Goal: Communication & Community: Answer question/provide support

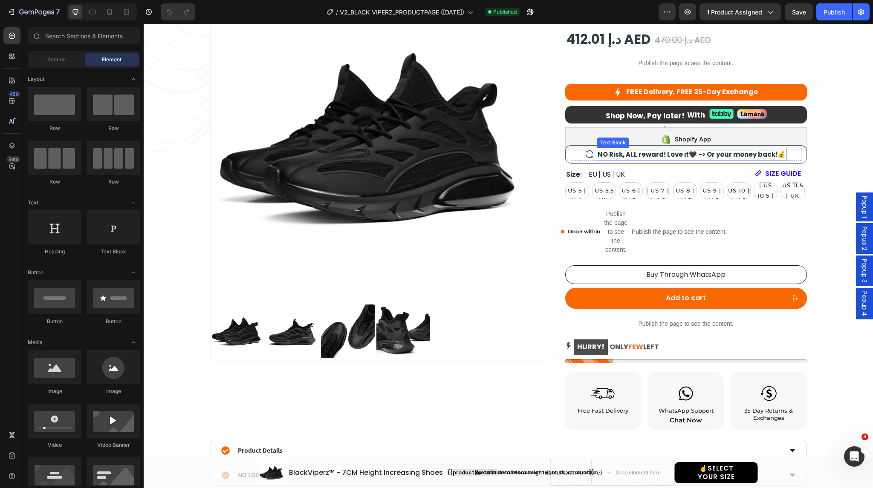
scroll to position [176, 0]
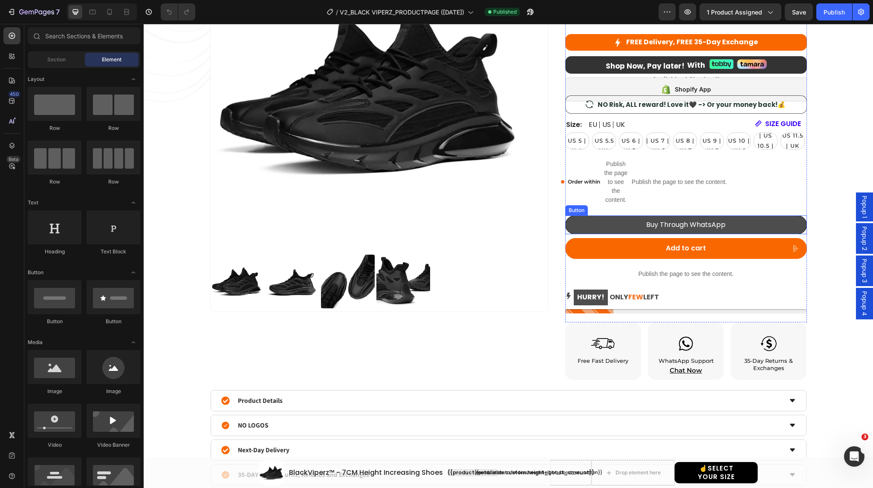
click at [603, 220] on link "Buy Through WhatsApp" at bounding box center [686, 225] width 242 height 19
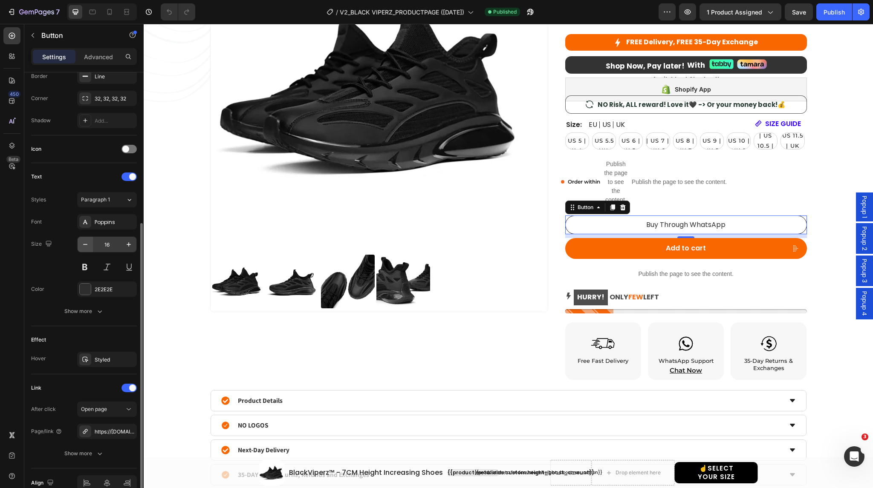
scroll to position [236, 0]
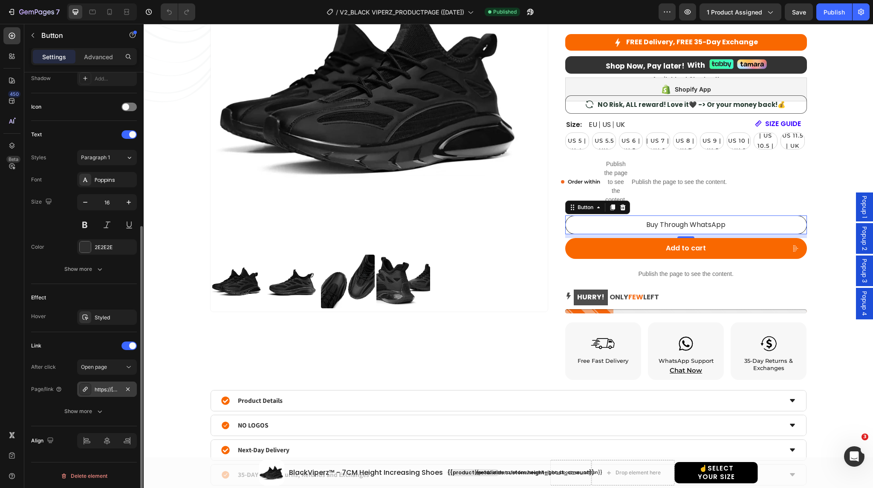
click at [113, 390] on div "https://[DOMAIN_NAME]/971505051909?text=Hello%20L'EXUDE!%20I%20am%20interested%…" at bounding box center [107, 390] width 25 height 8
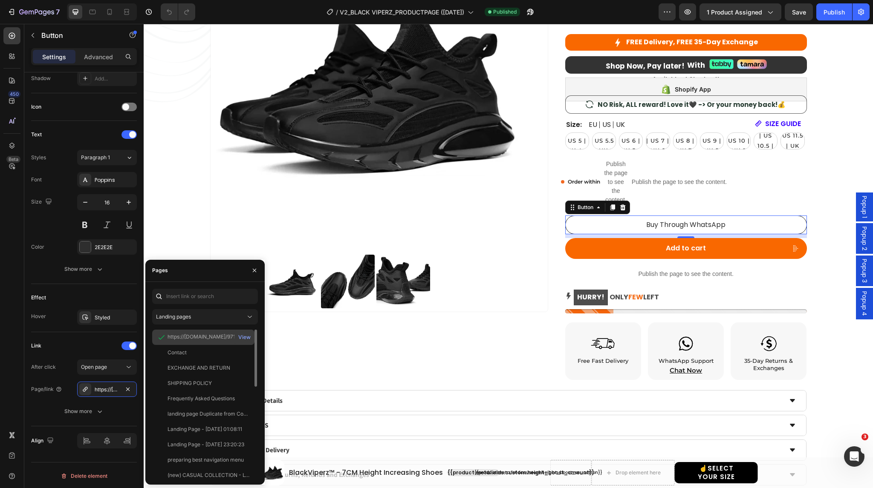
click at [185, 338] on div "https://[DOMAIN_NAME]/971505051909?text=Hello%20L'EXUDE!%20I%20am%20interested%…" at bounding box center [208, 337] width 82 height 8
copy div "https://[DOMAIN_NAME]/971505051909?text=Hello%20L'EXUDE!%20I%20am%20interested%…"
click at [210, 297] on input "text" at bounding box center [205, 296] width 106 height 15
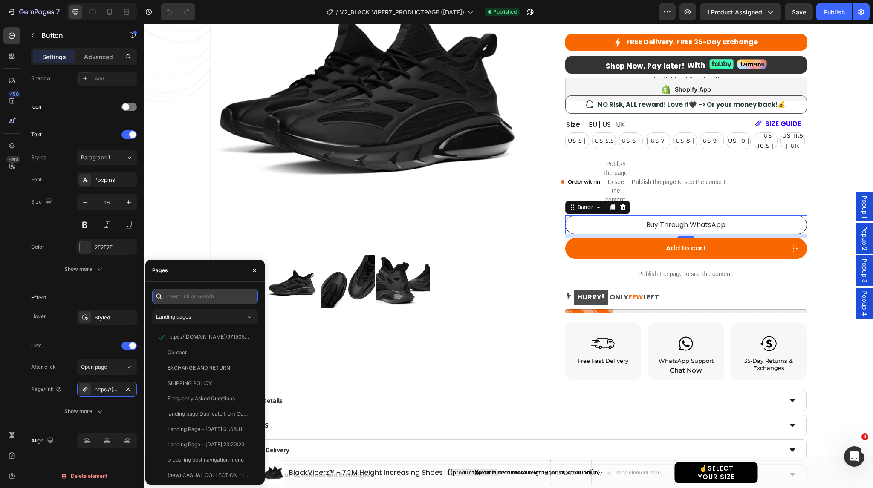
paste input "https://[DOMAIN_NAME]/971505051909?text=Hello%20L'EXUDE!%20I%20am%20interested%…"
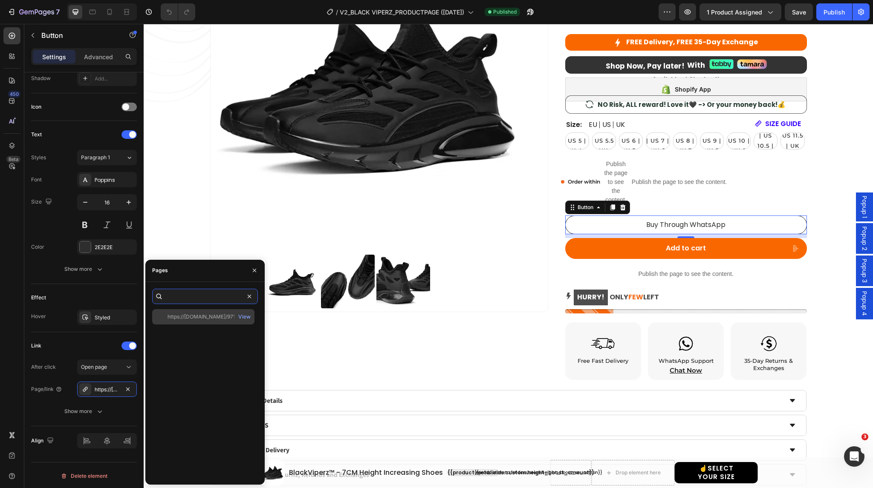
type input "https://wa.me/971505051909?text=Hello%20L'EXUDE!%20I%20am%20interested%20in%20t…"
click at [207, 317] on div "https://wa.me/971505051909?text=Hello%20L'EXUDE!%20I%20am%20interested%20in%20t…" at bounding box center [208, 317] width 82 height 8
click at [196, 295] on input "https://wa.me/971505051909?text=Hello%20L'EXUDE!%20I%20am%20interested%20in%20t…" at bounding box center [205, 296] width 106 height 15
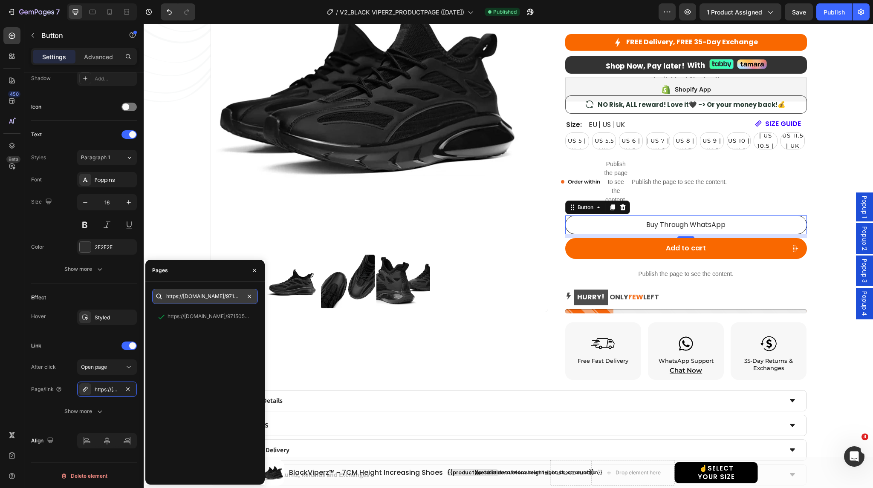
click at [196, 295] on input "https://wa.me/971505051909?text=Hello%20L'EXUDE!%20I%20am%20interested%20in%20t…" at bounding box center [205, 296] width 106 height 15
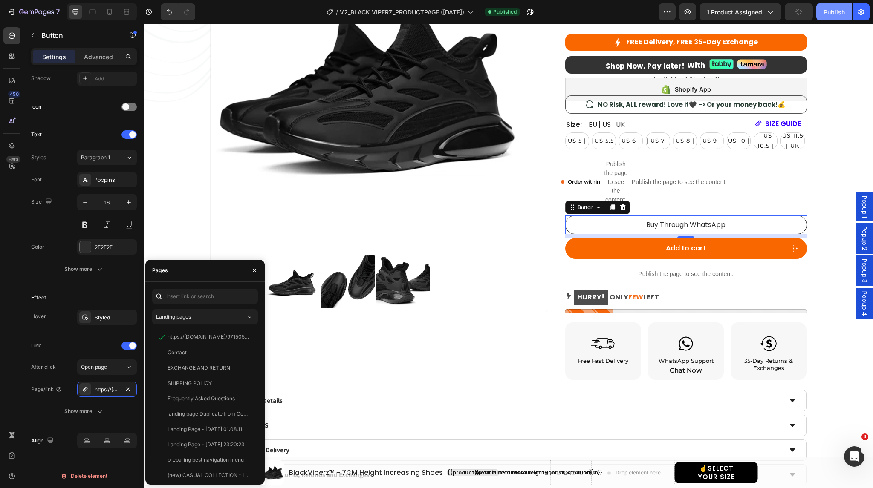
click at [831, 11] on div "Publish" at bounding box center [833, 12] width 21 height 9
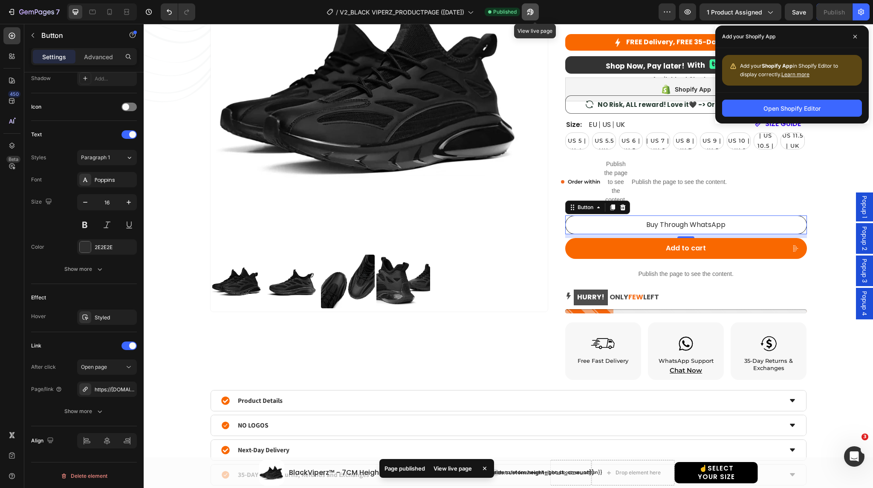
click at [534, 9] on icon "button" at bounding box center [530, 12] width 9 height 9
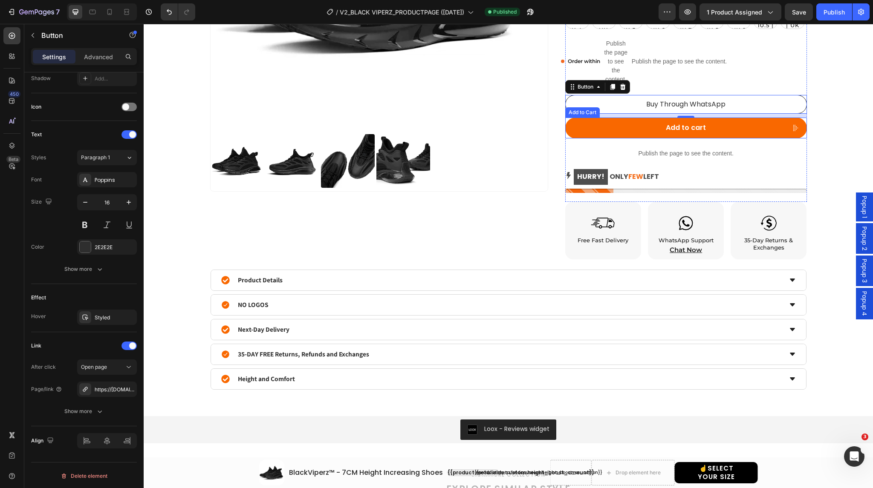
scroll to position [239, 0]
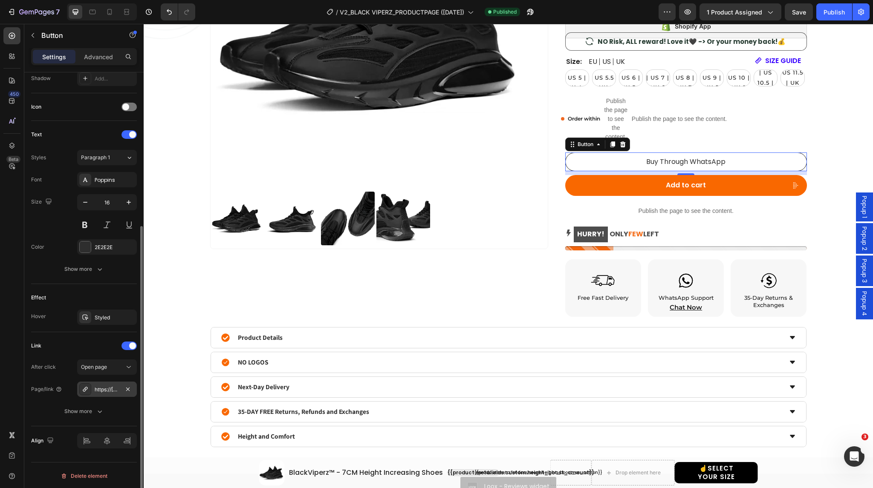
click at [104, 387] on div "https://wa.me/971505051909?text=Hello%20L'EXUDE!%20I%20am%20interested%20in%20t…" at bounding box center [107, 390] width 25 height 8
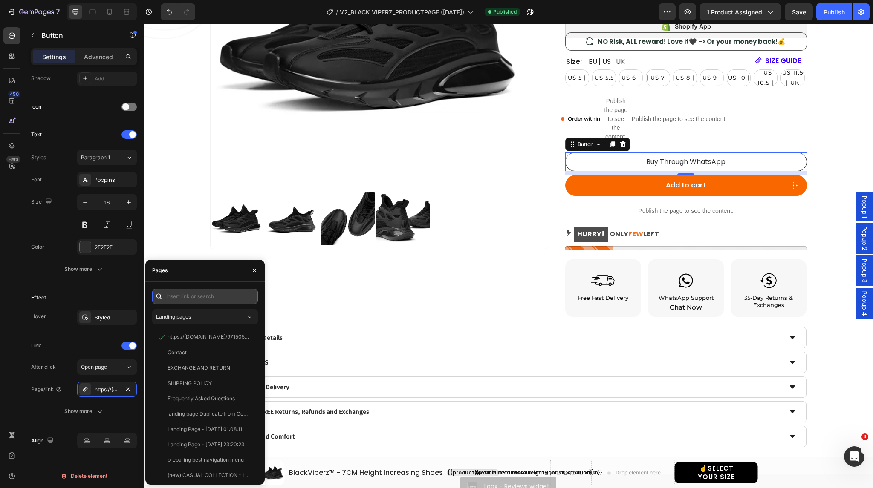
click at [210, 298] on input "text" at bounding box center [205, 296] width 106 height 15
paste input "https://wa.me/971505051909?text=Hello%20L'EXUDE!%20I%20am%20interested%20in%20t…"
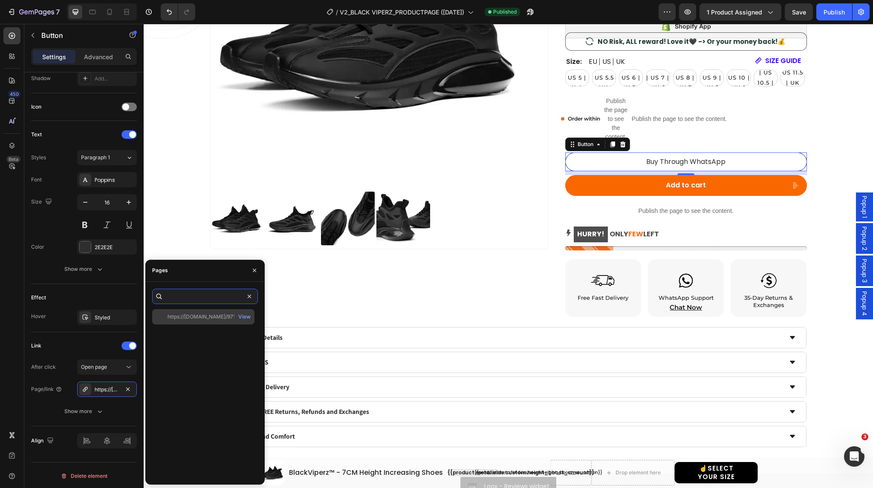
type input "https://wa.me/971505051909?text=Hello%20L'EXUDE!%20I%20am%20interested%20in%20t…"
click at [210, 316] on div "https://wa.me/971505051909?text=Hello%20L'EXUDE!%20I%20am%20interested%20in%20t…" at bounding box center [208, 317] width 82 height 8
click at [86, 348] on div "Link" at bounding box center [84, 346] width 106 height 14
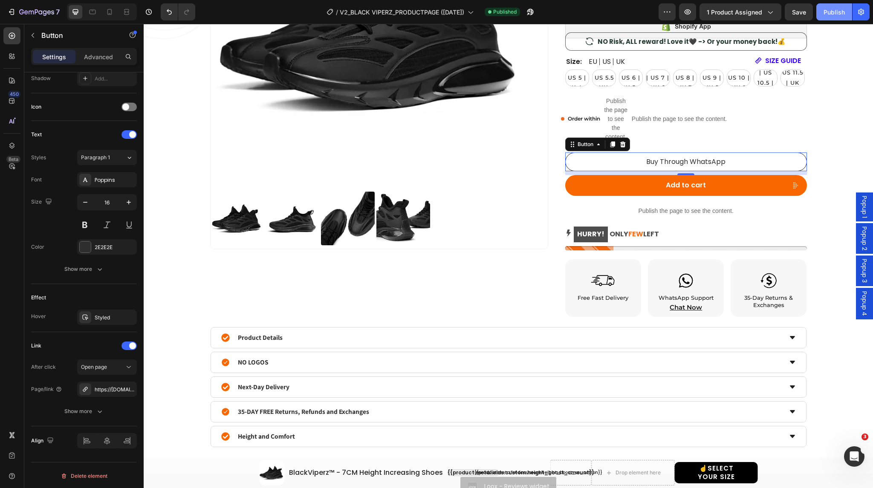
click at [827, 12] on div "Publish" at bounding box center [833, 12] width 21 height 9
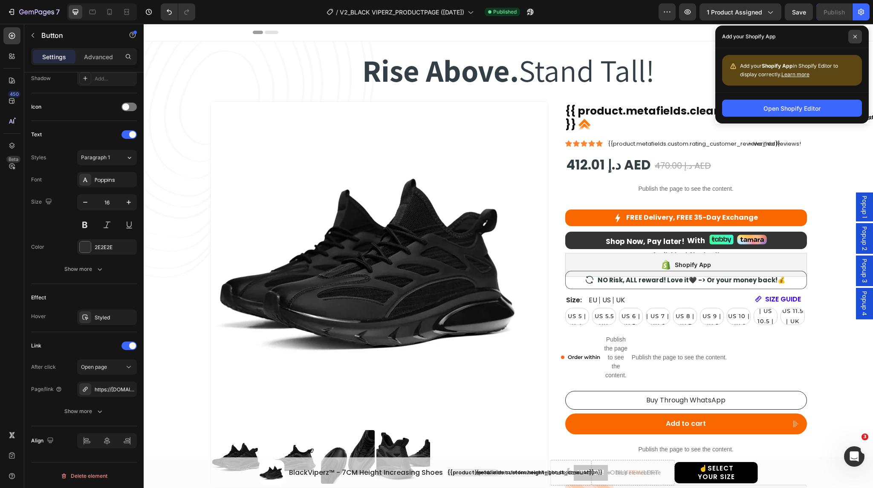
click at [855, 36] on icon at bounding box center [854, 36] width 3 height 3
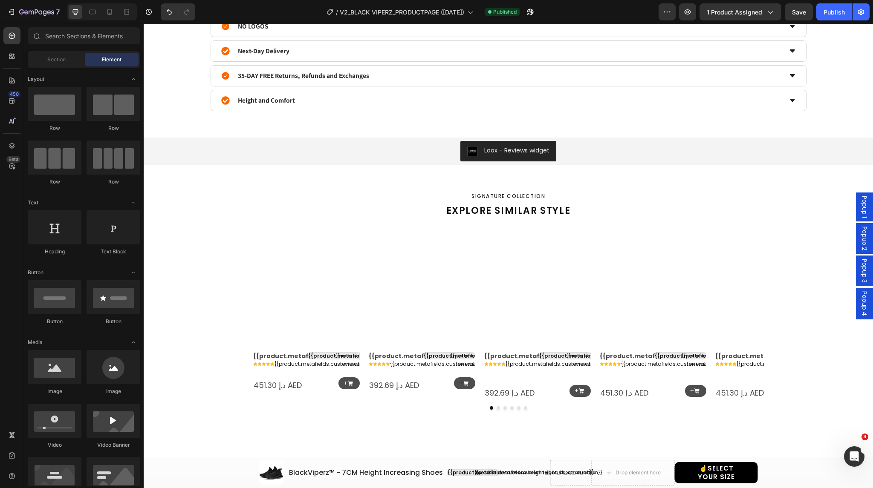
scroll to position [336, 0]
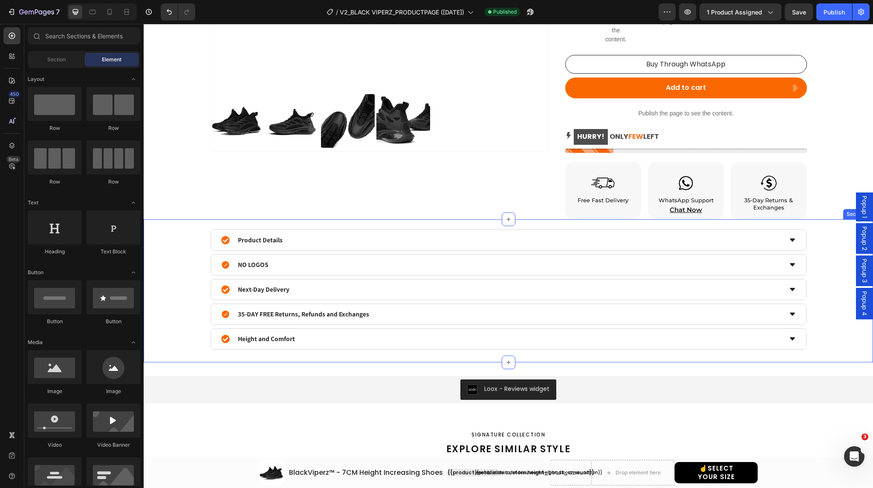
click at [179, 255] on div "Product Details NO LOGOS Next-Day Delivery 35-DAY FREE Returns, Refunds and Exc…" at bounding box center [507, 290] width 703 height 120
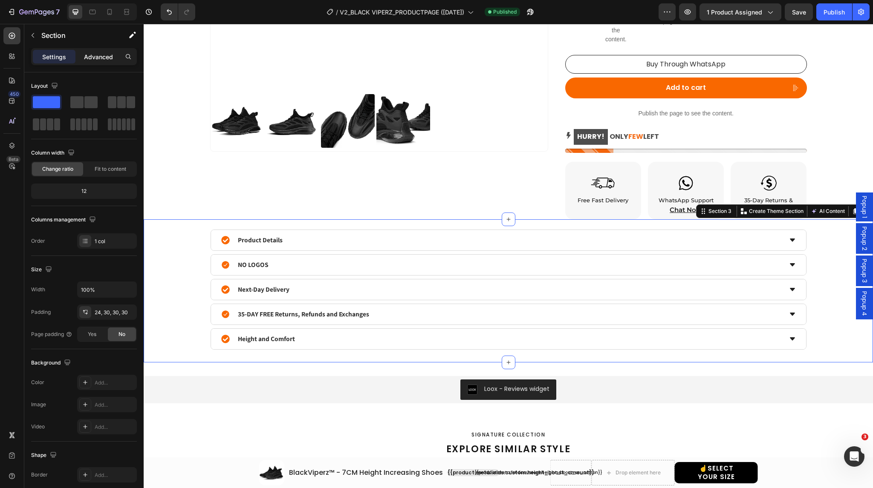
click at [89, 60] on p "Advanced" at bounding box center [98, 56] width 29 height 9
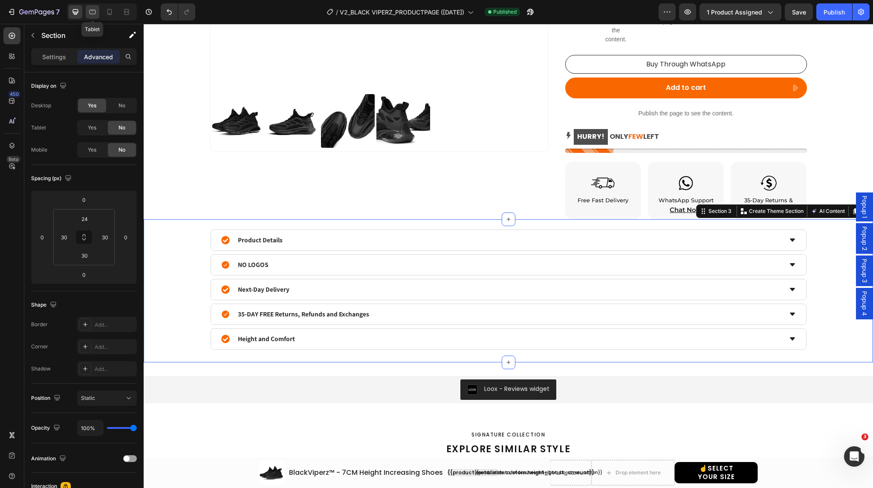
click at [93, 16] on div at bounding box center [93, 12] width 14 height 14
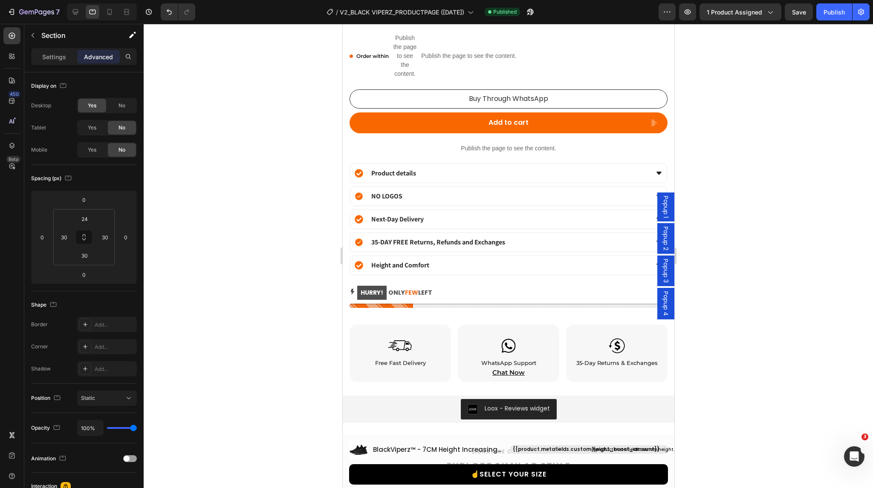
scroll to position [787, 0]
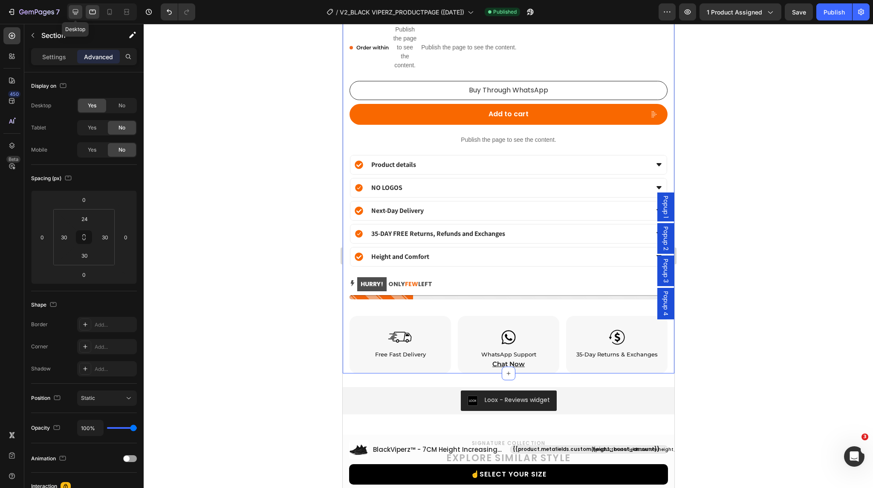
click at [71, 14] on icon at bounding box center [75, 12] width 9 height 9
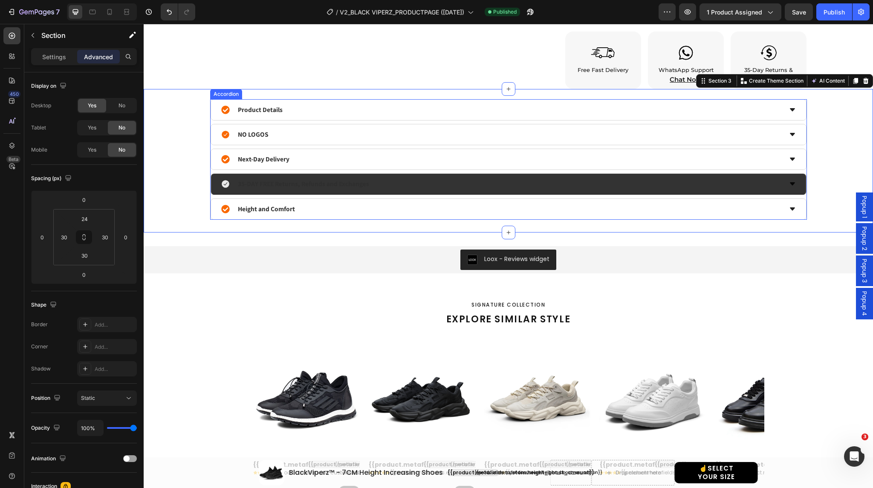
scroll to position [491, 0]
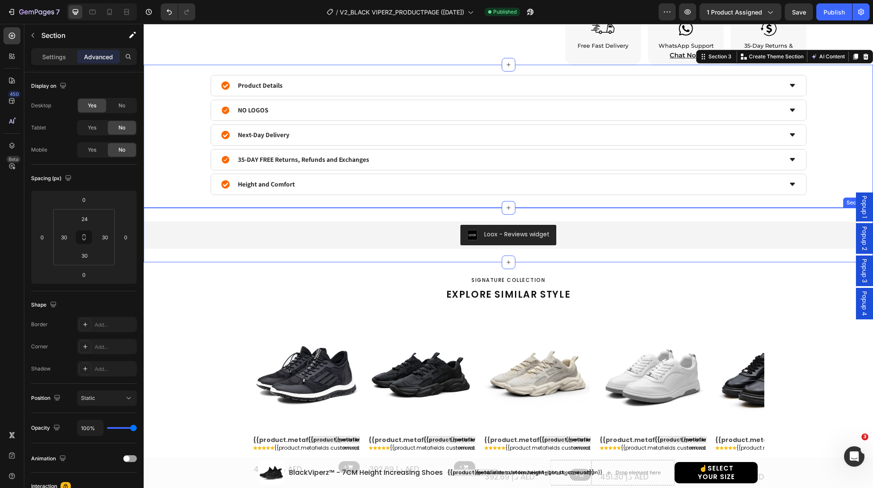
click at [221, 215] on div "Loox - Reviews widget Loox Section 4" at bounding box center [508, 235] width 729 height 55
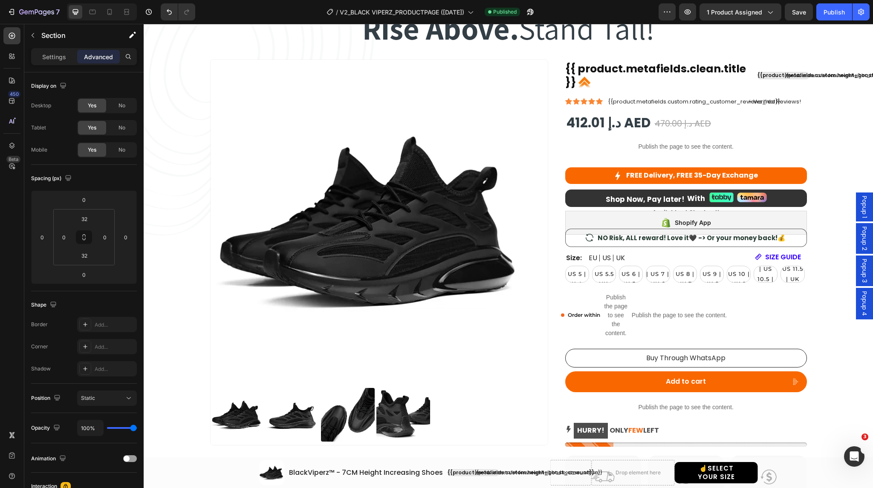
scroll to position [0, 0]
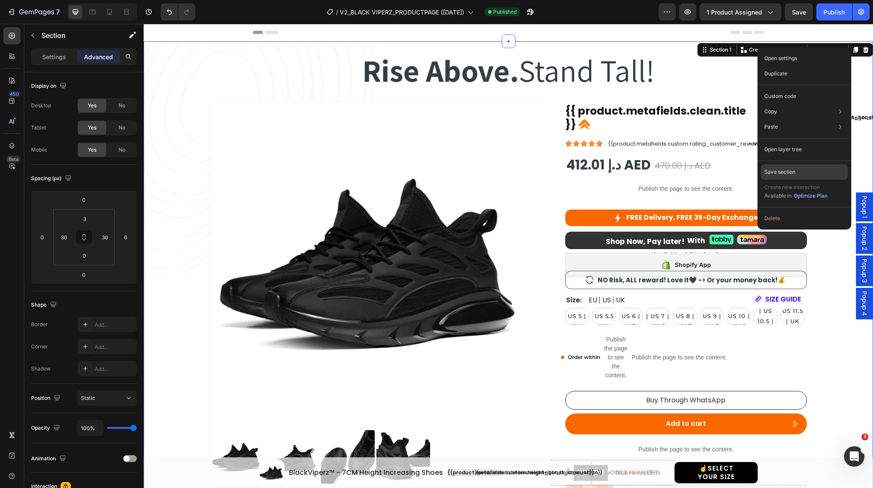
click at [787, 172] on p "Save section" at bounding box center [779, 172] width 31 height 8
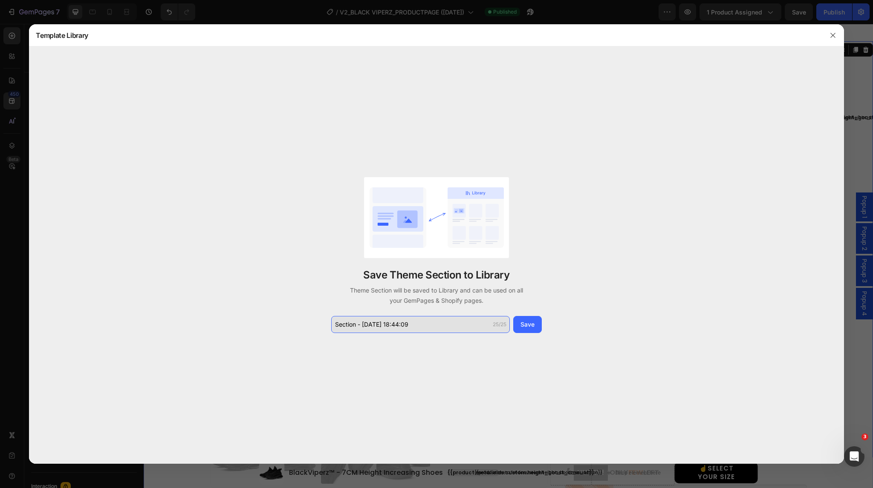
click at [432, 324] on input "Section - Aug 26 18:44:09" at bounding box center [420, 324] width 179 height 17
type input "V2 - SECTION 1"
click at [523, 323] on div "Save" at bounding box center [527, 324] width 14 height 9
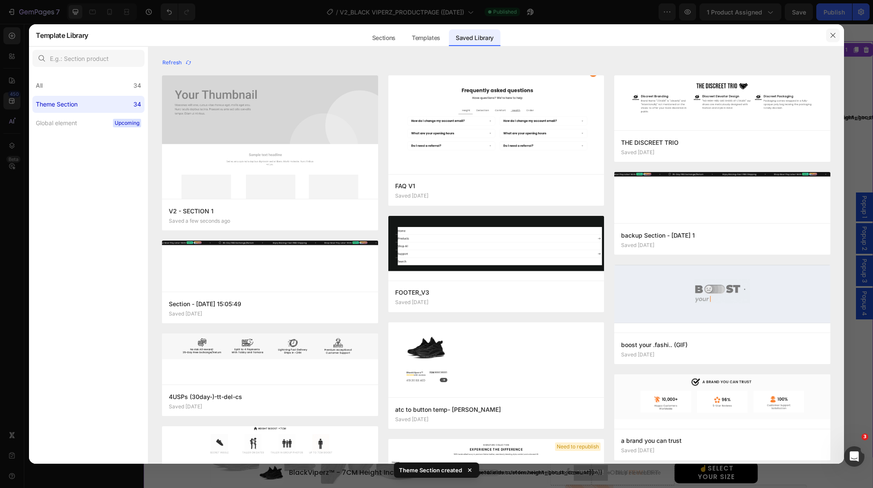
click at [831, 32] on icon "button" at bounding box center [832, 35] width 7 height 7
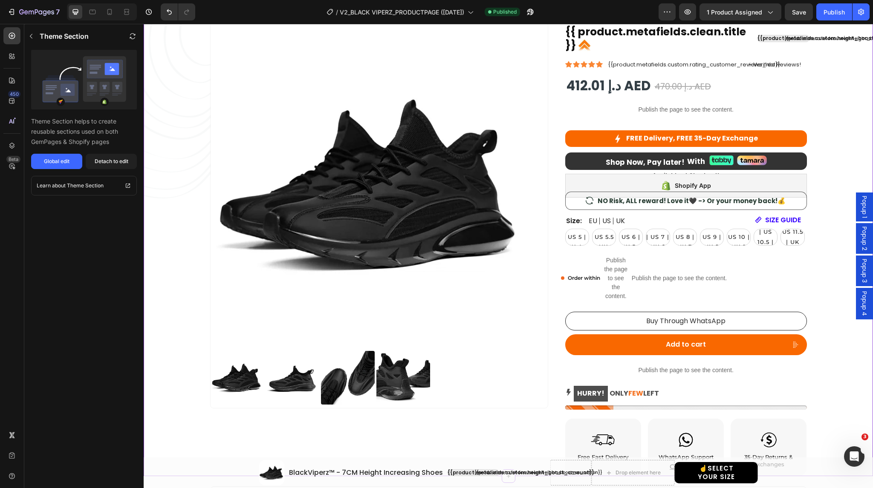
scroll to position [66, 0]
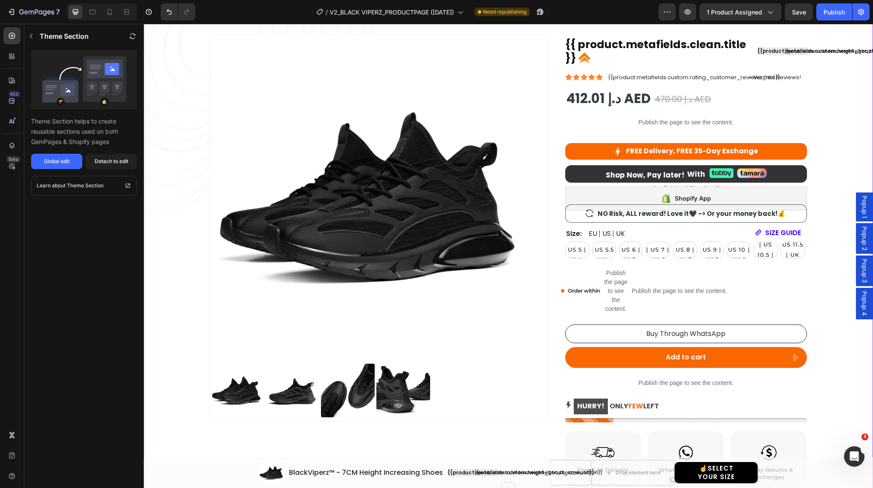
click at [628, 164] on div "{{ product.metafields.clean.title }} Custom Code {{product.metafields.custom.he…" at bounding box center [686, 233] width 242 height 397
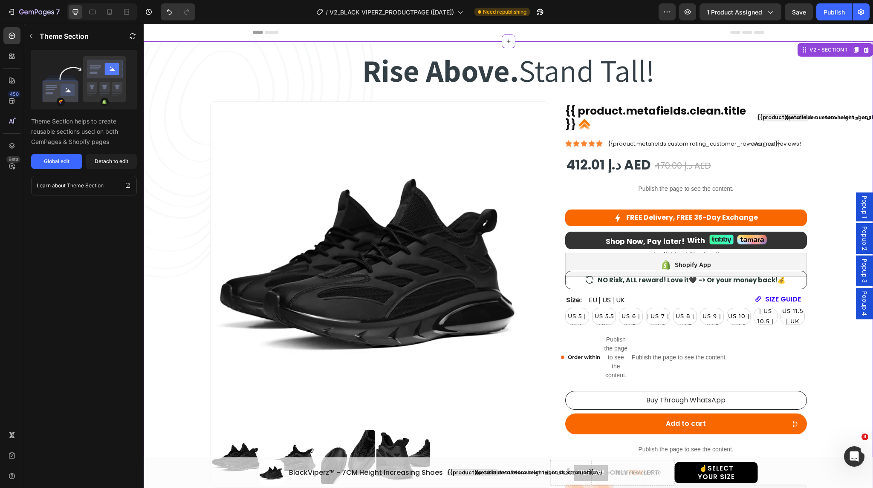
scroll to position [0, 0]
click at [116, 158] on div "Detach to edit" at bounding box center [112, 162] width 34 height 8
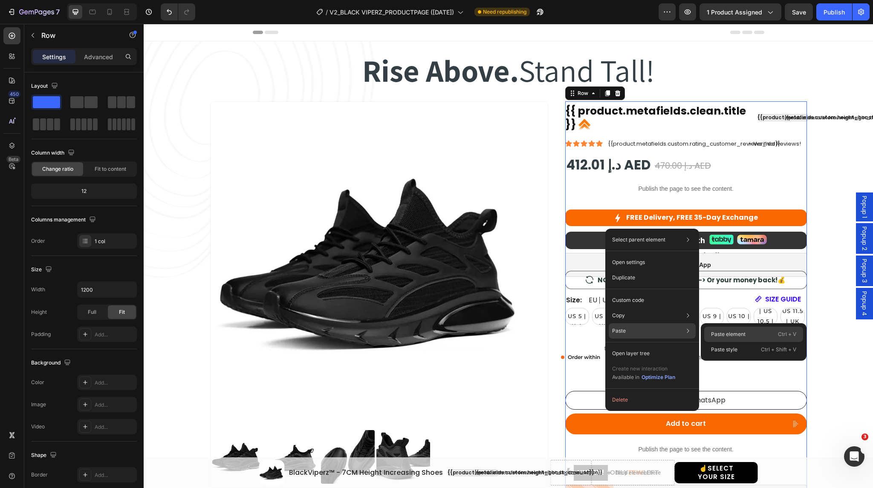
click at [725, 336] on p "Paste element" at bounding box center [728, 335] width 35 height 8
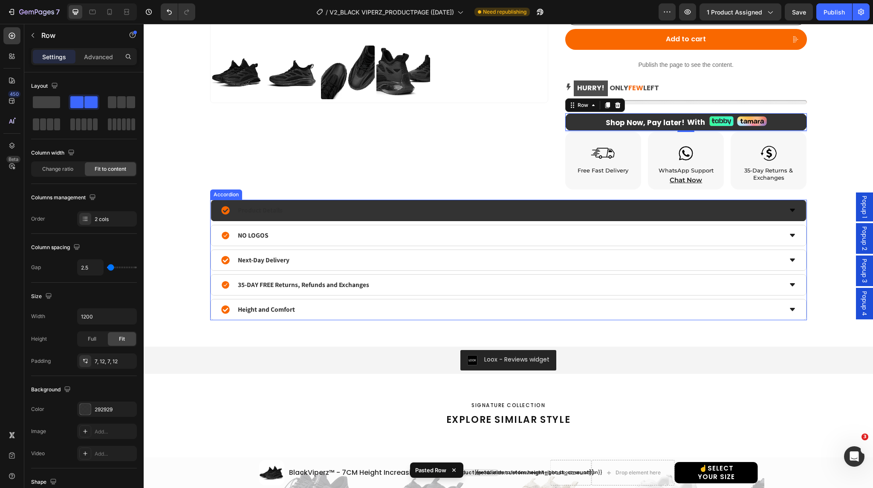
scroll to position [376, 0]
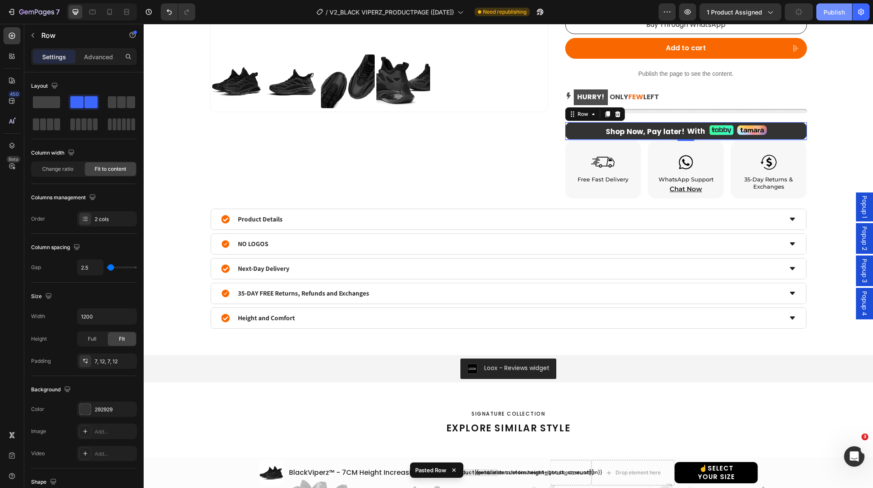
click at [831, 11] on div "Publish" at bounding box center [833, 12] width 21 height 9
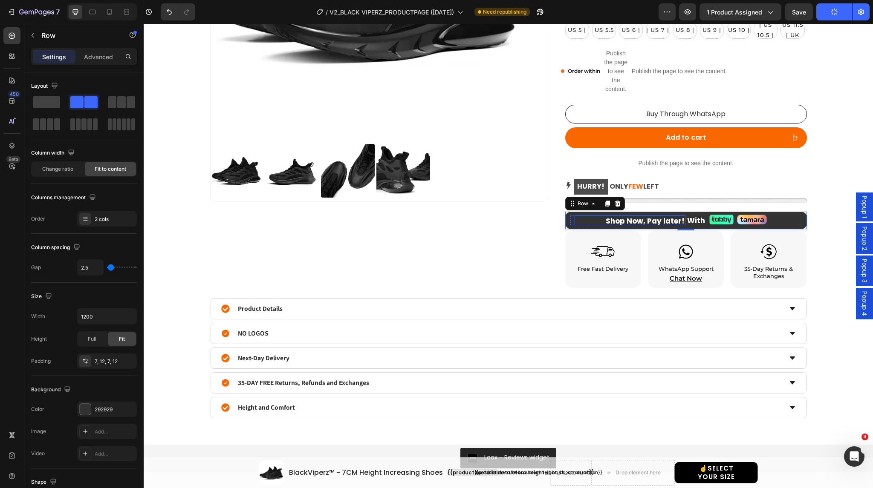
scroll to position [285, 0]
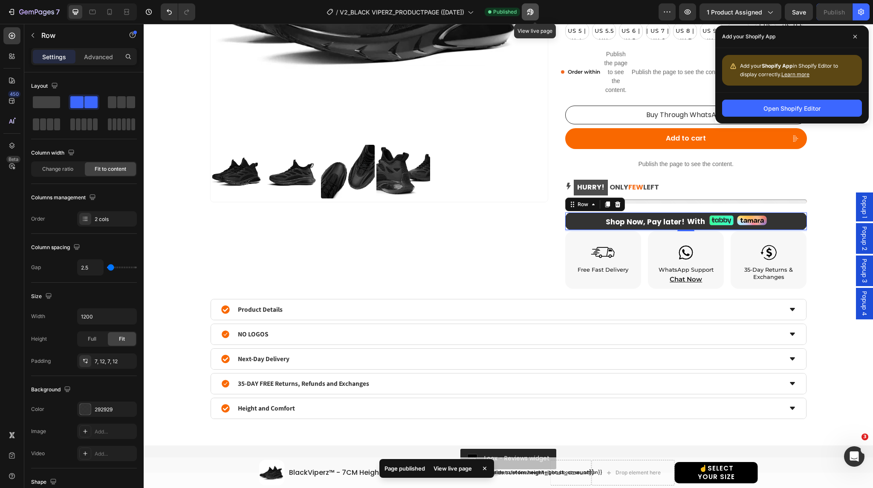
click at [529, 13] on icon "button" at bounding box center [528, 14] width 2 height 2
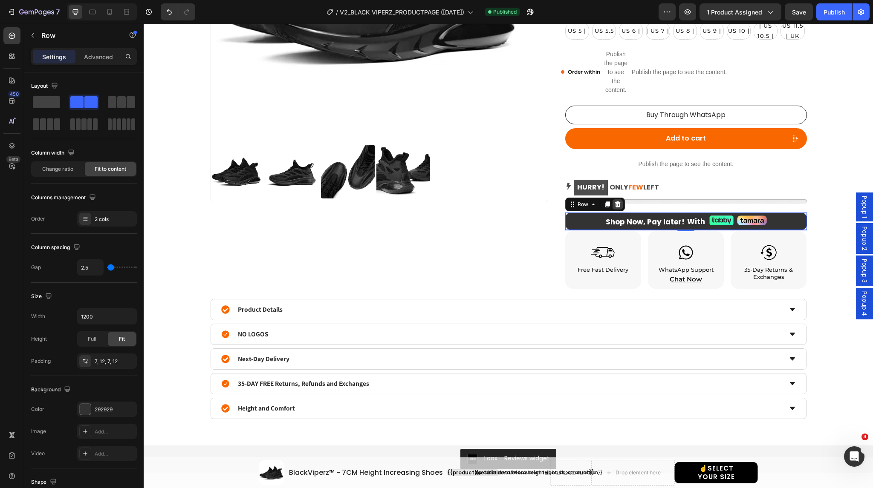
click at [614, 204] on icon at bounding box center [617, 204] width 7 height 7
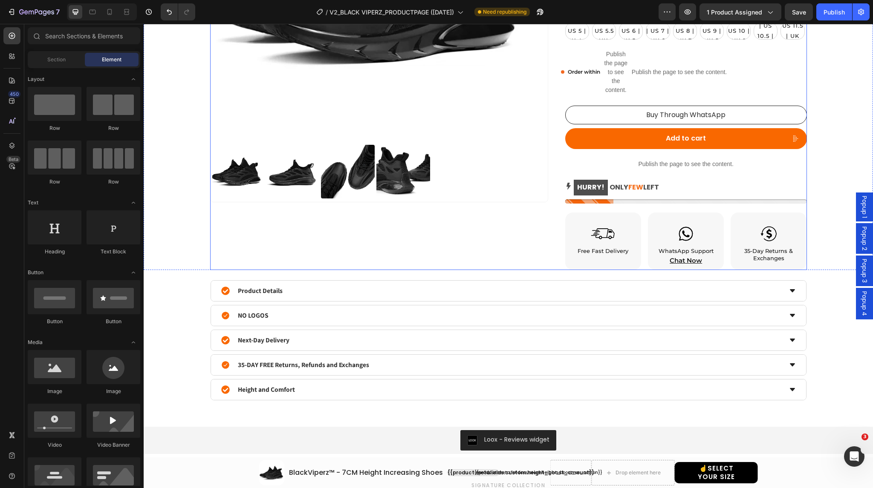
scroll to position [418, 0]
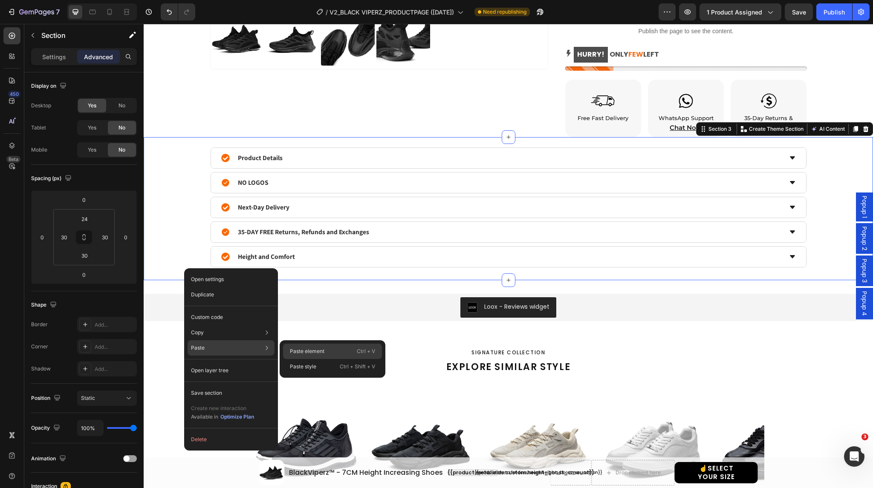
click at [302, 351] on p "Paste element" at bounding box center [307, 352] width 35 height 8
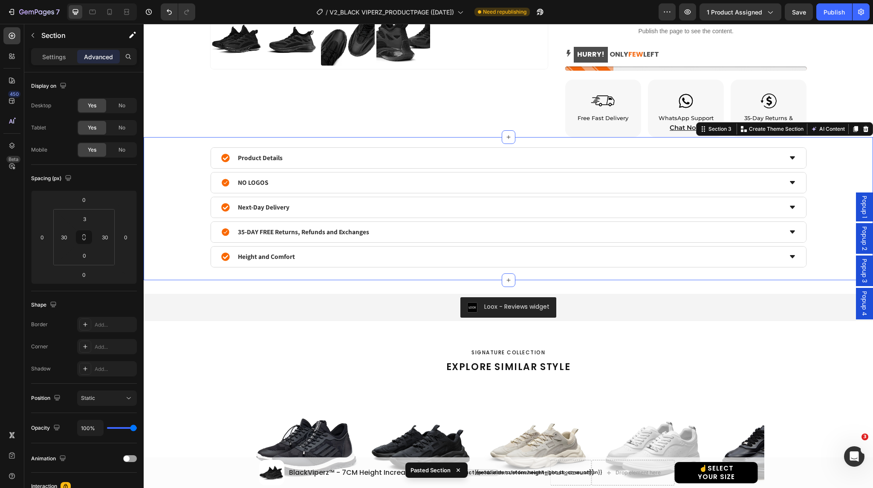
select select "EU 39 | US 6 | UK 5.5"
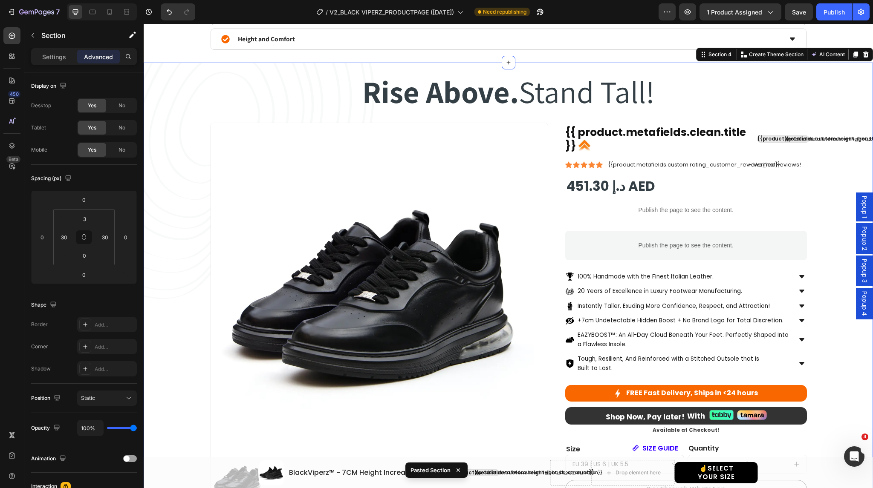
scroll to position [643, 0]
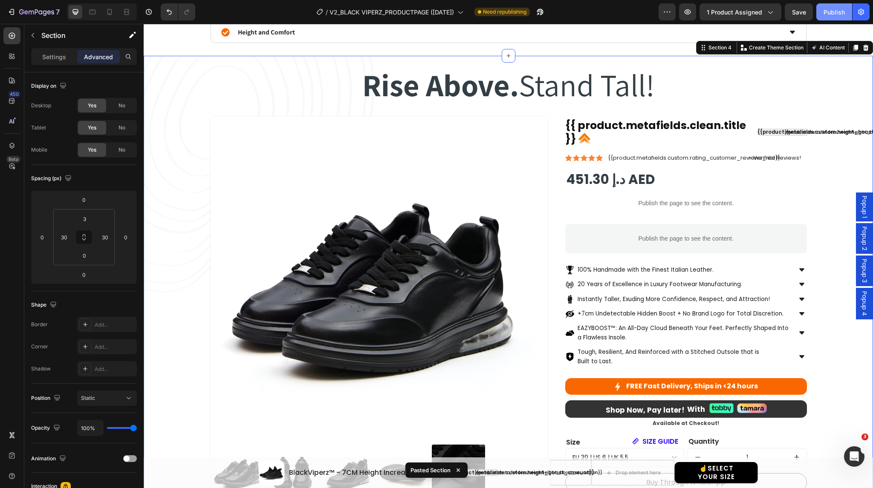
click at [838, 10] on div "Publish" at bounding box center [833, 12] width 21 height 9
click at [529, 13] on icon "button" at bounding box center [528, 14] width 2 height 2
click at [863, 46] on icon at bounding box center [866, 48] width 6 height 6
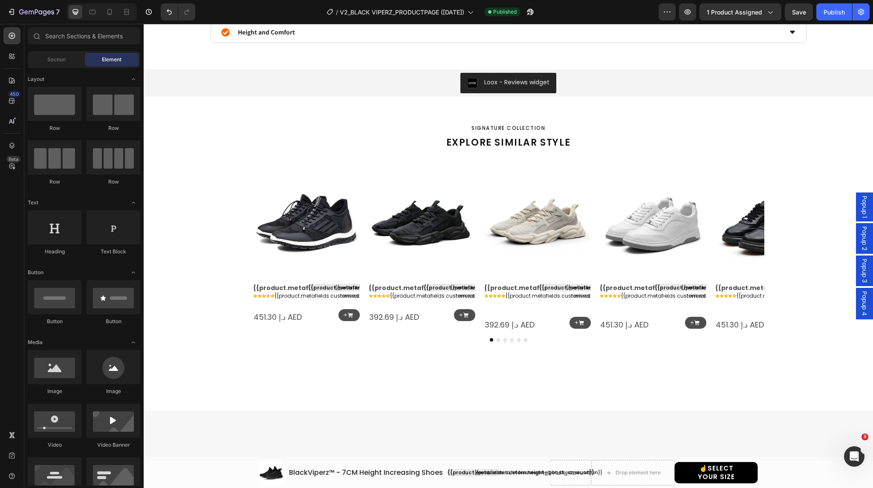
scroll to position [459, 0]
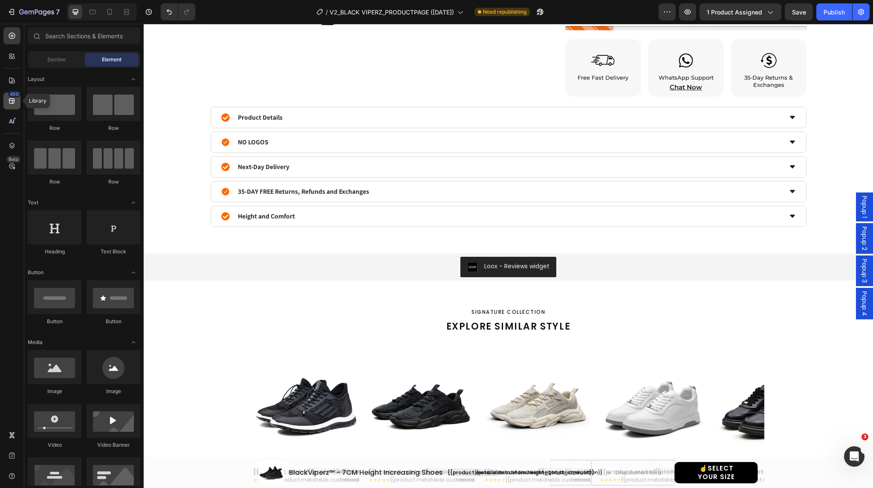
click at [12, 96] on div "450" at bounding box center [14, 94] width 12 height 7
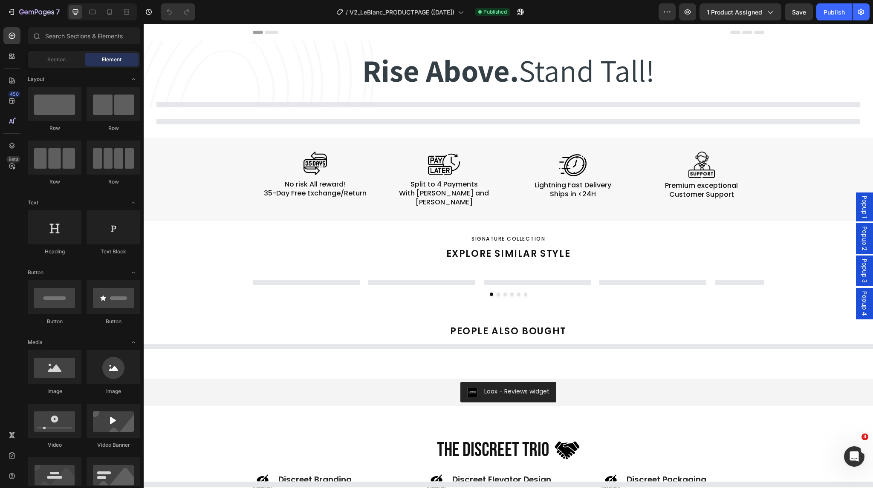
select select "EU 39 | US 6 | UK 5.5"
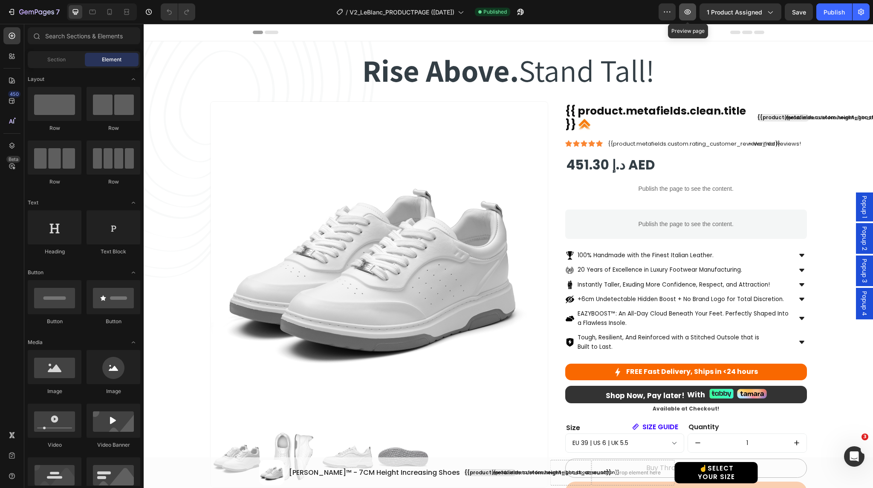
click at [693, 12] on button "button" at bounding box center [687, 11] width 17 height 17
click at [519, 13] on icon "button" at bounding box center [518, 14] width 2 height 2
click at [28, 14] on icon "button" at bounding box center [36, 12] width 35 height 7
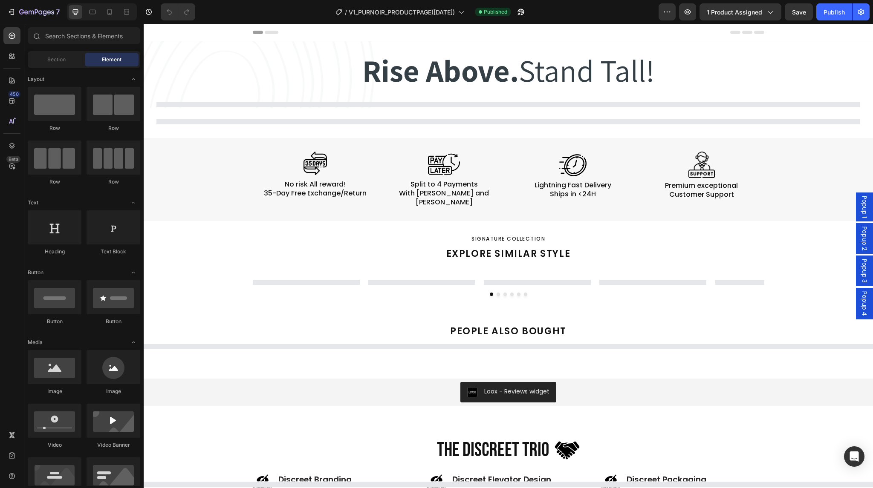
select select "EU 39 | US 6 | UK 5.5"
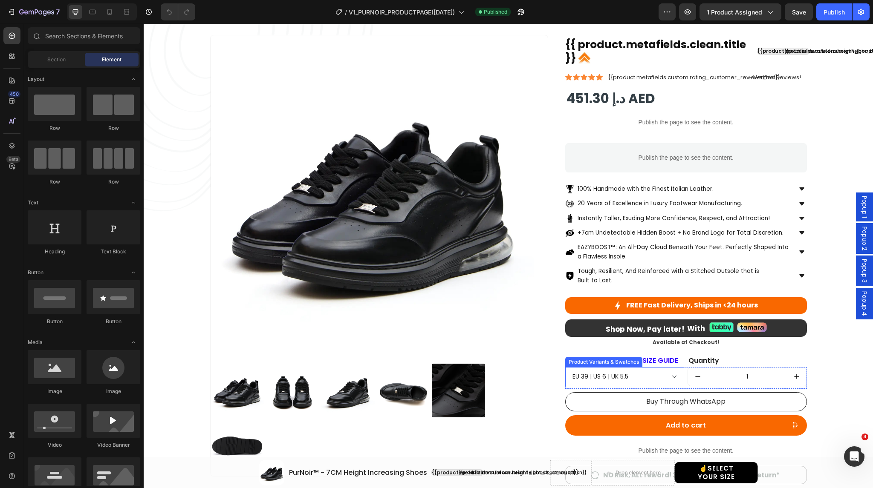
scroll to position [67, 0]
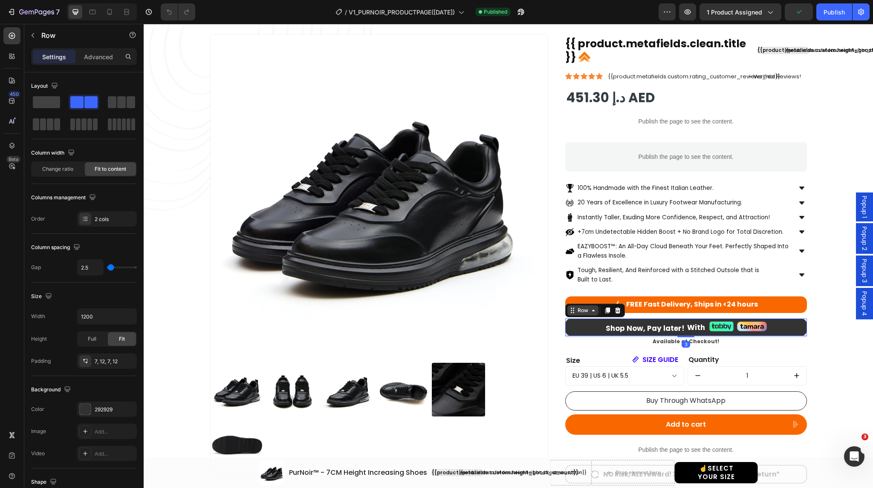
click at [571, 314] on div "Row" at bounding box center [582, 310] width 31 height 10
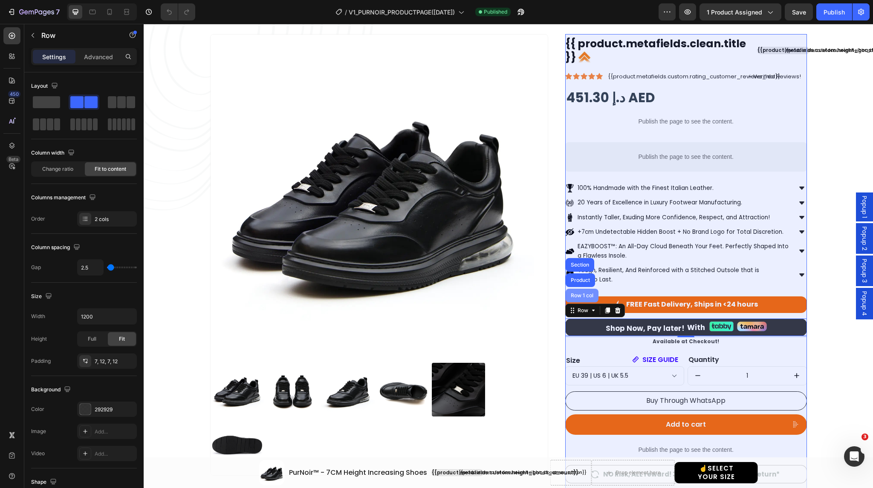
scroll to position [0, 0]
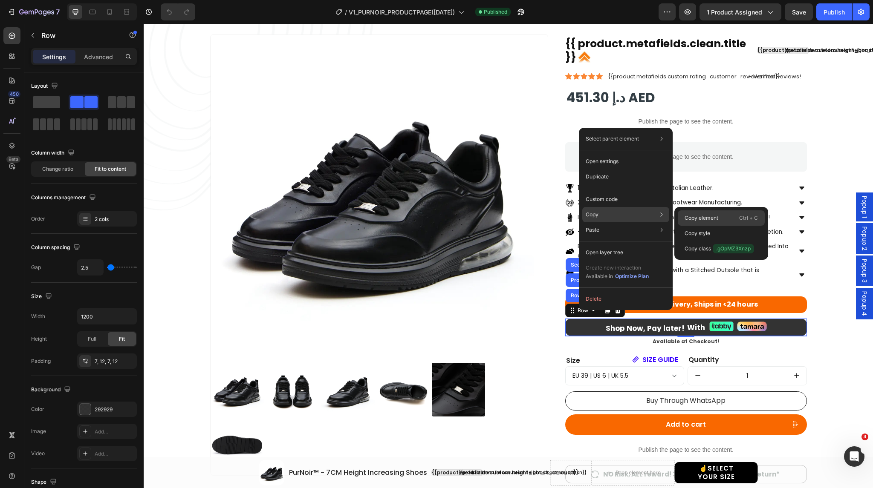
click at [697, 215] on p "Copy element" at bounding box center [701, 218] width 34 height 8
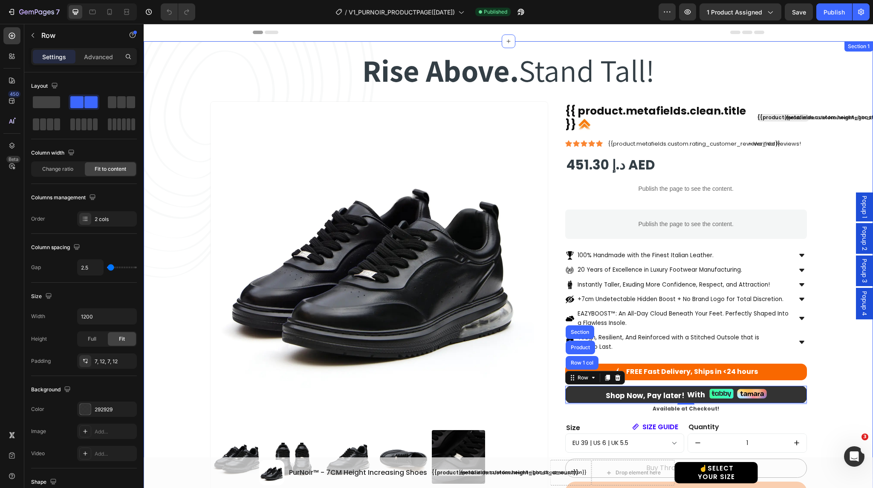
click at [184, 51] on div "Rise Above. Stand Tall! Heading Rise Above. Stand Tall! Heading Row Product Ima…" at bounding box center [507, 312] width 703 height 539
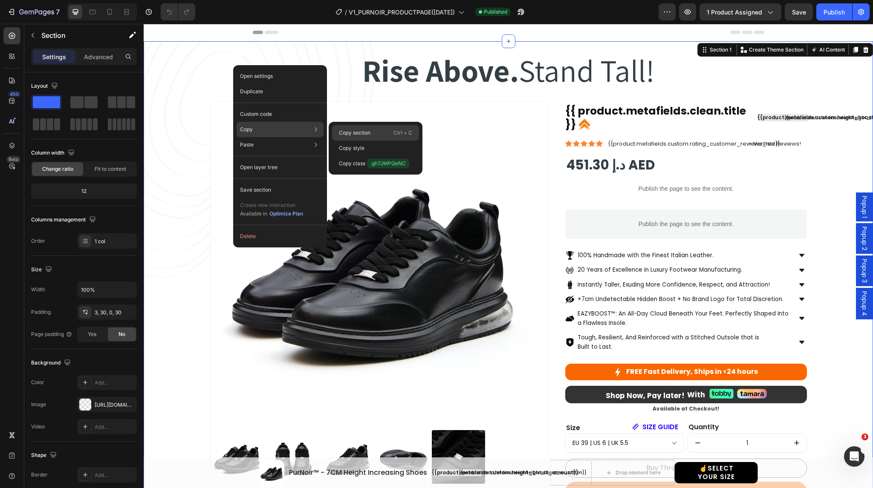
click at [360, 132] on p "Copy section" at bounding box center [355, 133] width 32 height 8
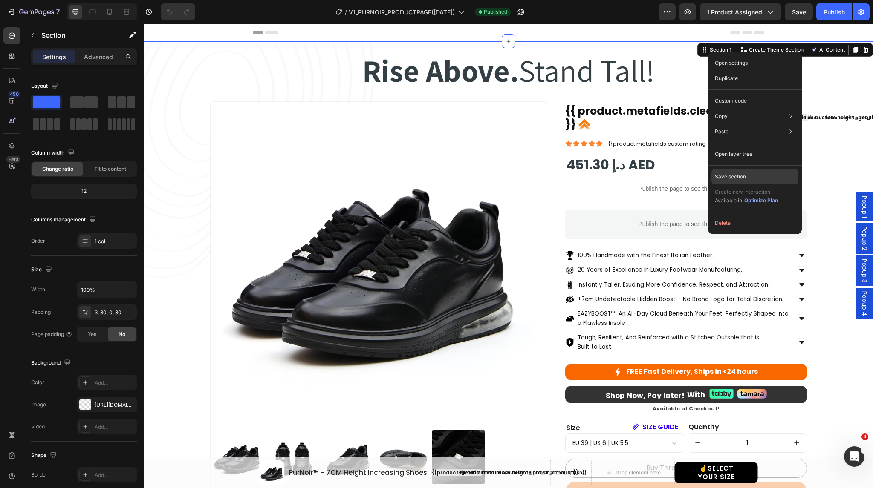
click at [732, 174] on p "Save section" at bounding box center [729, 177] width 31 height 8
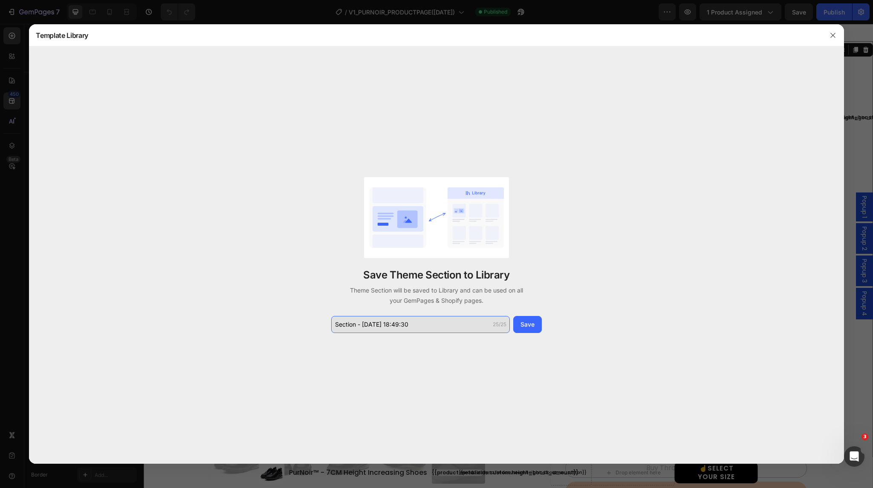
click at [423, 316] on input "Section - Aug 26 18:49:30" at bounding box center [420, 324] width 179 height 17
type input "purnoir saved section 1"
click at [534, 326] on div "Save" at bounding box center [527, 324] width 14 height 9
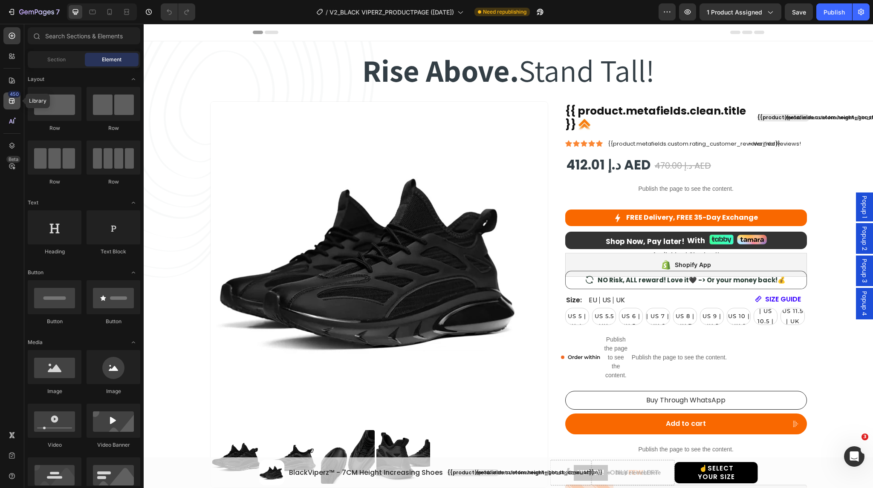
click at [10, 99] on icon at bounding box center [12, 101] width 9 height 9
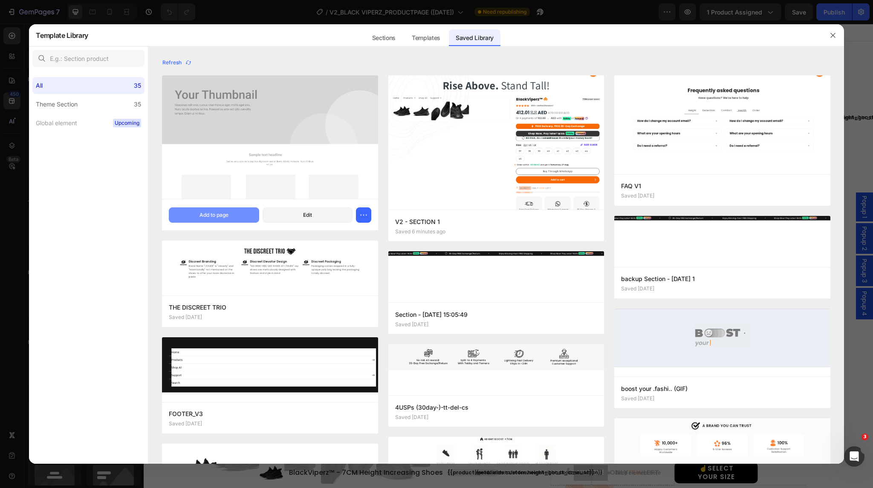
click at [210, 211] on div "Add to page" at bounding box center [213, 215] width 29 height 8
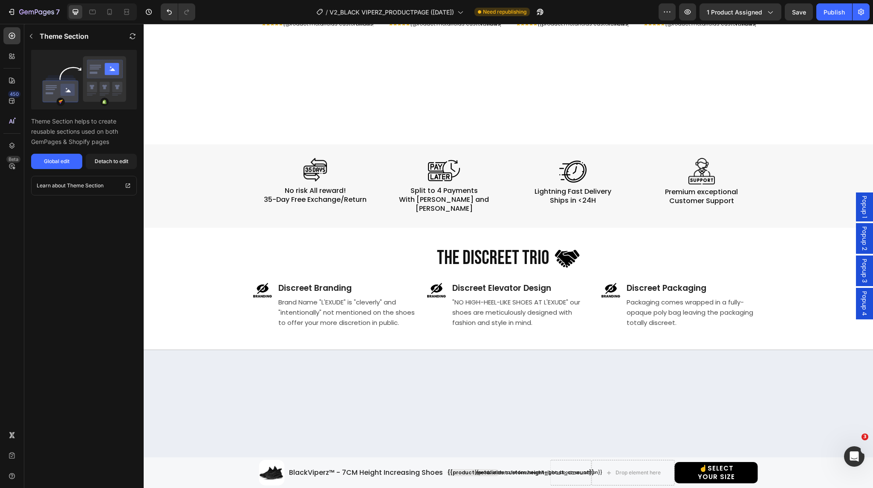
select select "EU 39 | US 6 | UK 5.5"
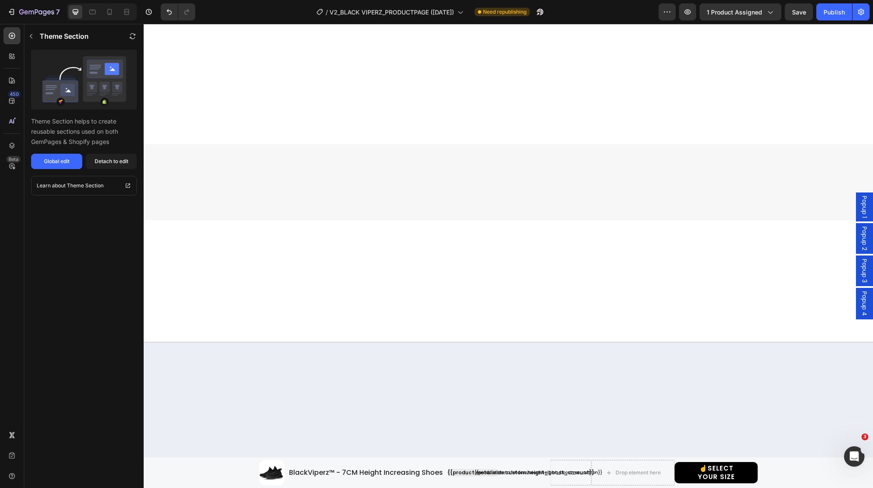
scroll to position [1890, 0]
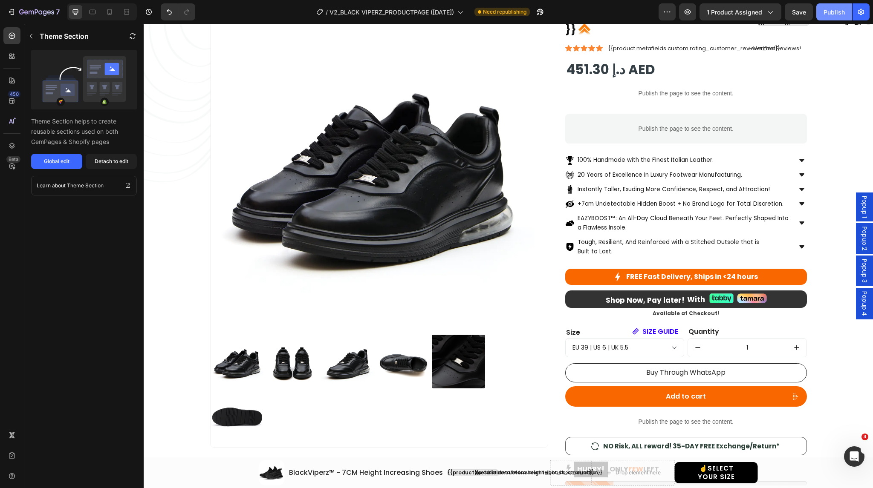
click at [842, 8] on div "Publish" at bounding box center [833, 12] width 21 height 9
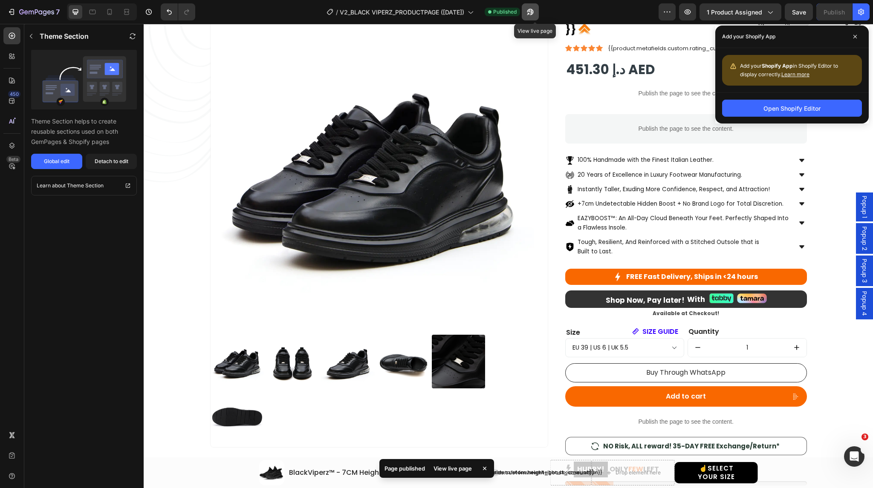
click at [533, 15] on icon "button" at bounding box center [530, 12] width 9 height 9
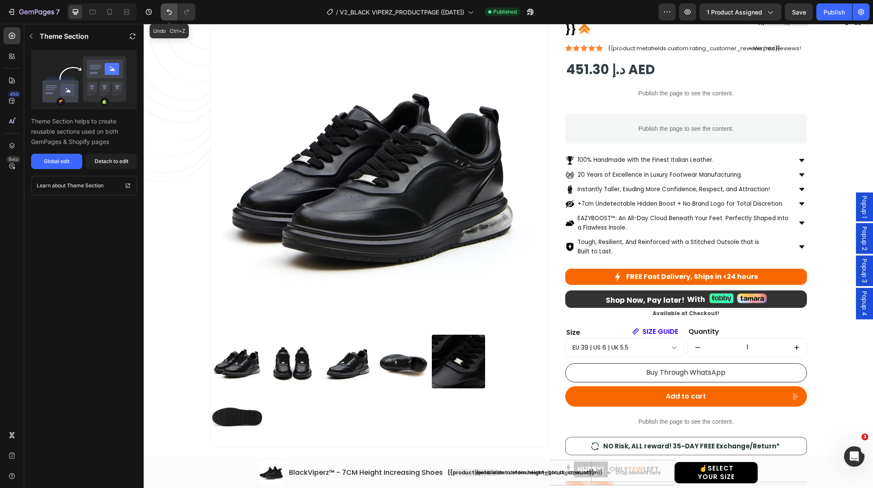
click at [171, 12] on icon "Undo/Redo" at bounding box center [169, 12] width 5 height 6
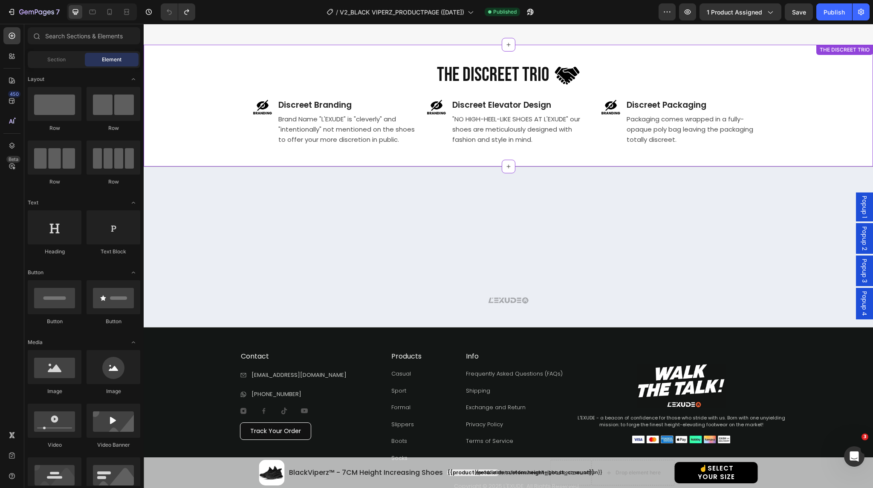
scroll to position [1293, 0]
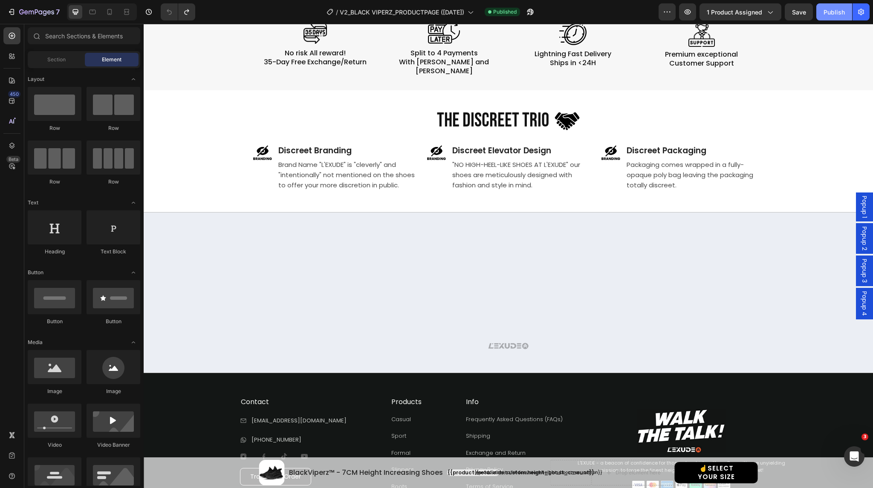
click at [835, 11] on div "Publish" at bounding box center [833, 12] width 21 height 9
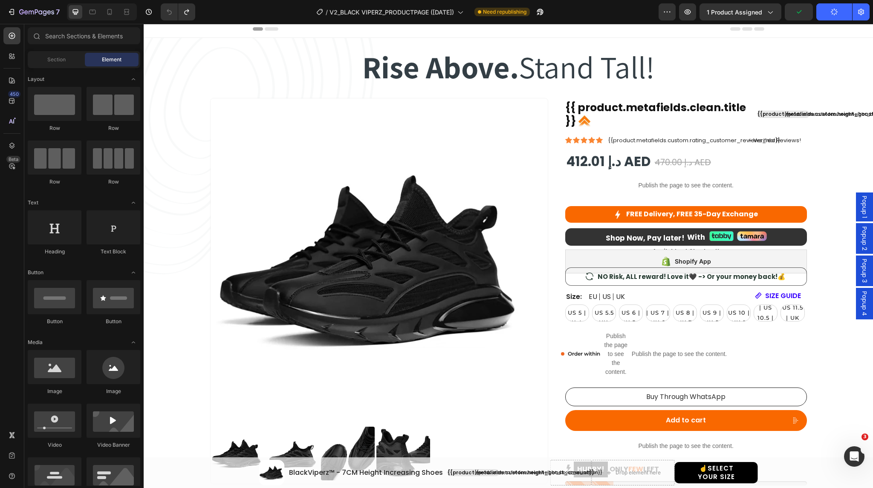
scroll to position [0, 0]
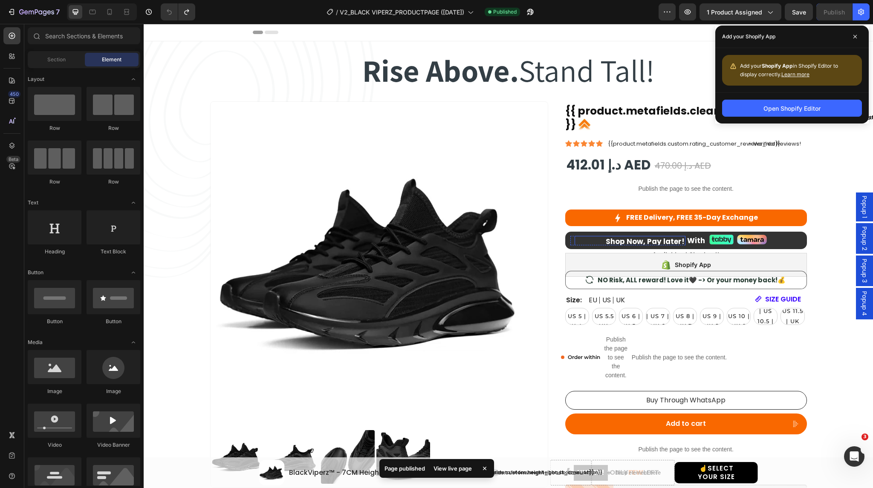
click at [644, 242] on h2 "Shop Now, Pay later!" at bounding box center [629, 241] width 111 height 11
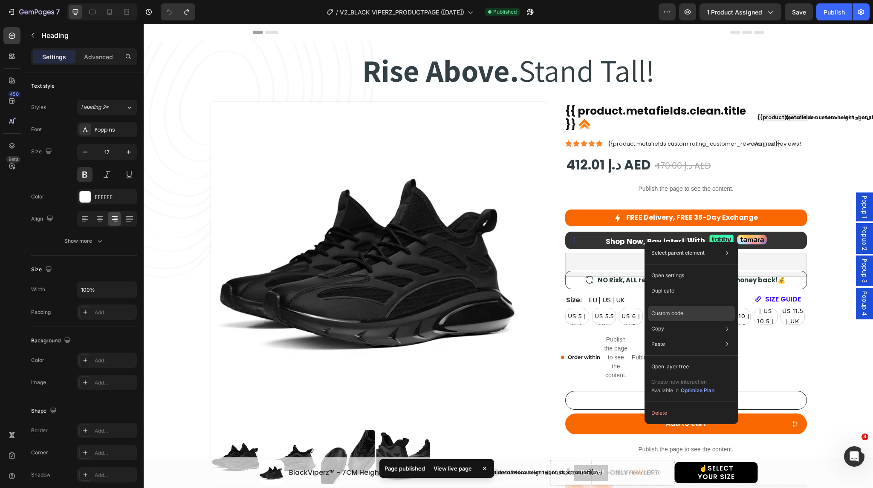
click at [688, 337] on div "Custom code" at bounding box center [691, 344] width 87 height 15
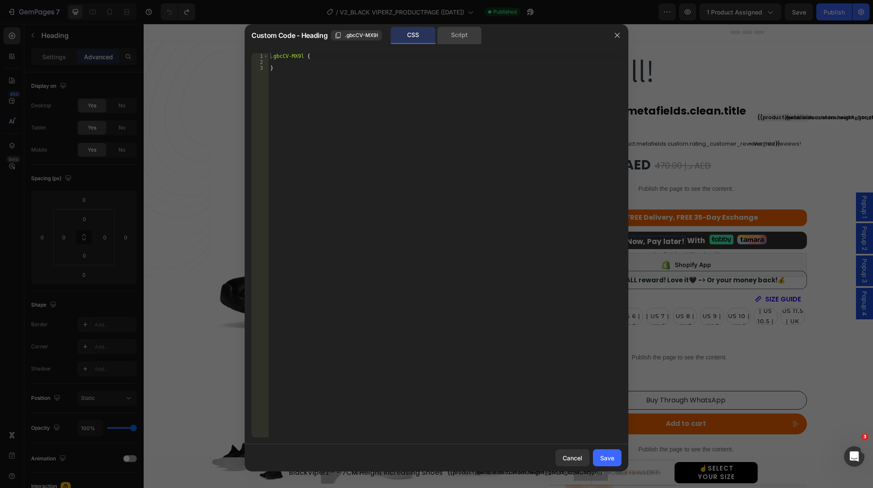
click at [459, 35] on div "Script" at bounding box center [459, 35] width 45 height 17
click at [617, 32] on icon "button" at bounding box center [616, 35] width 7 height 7
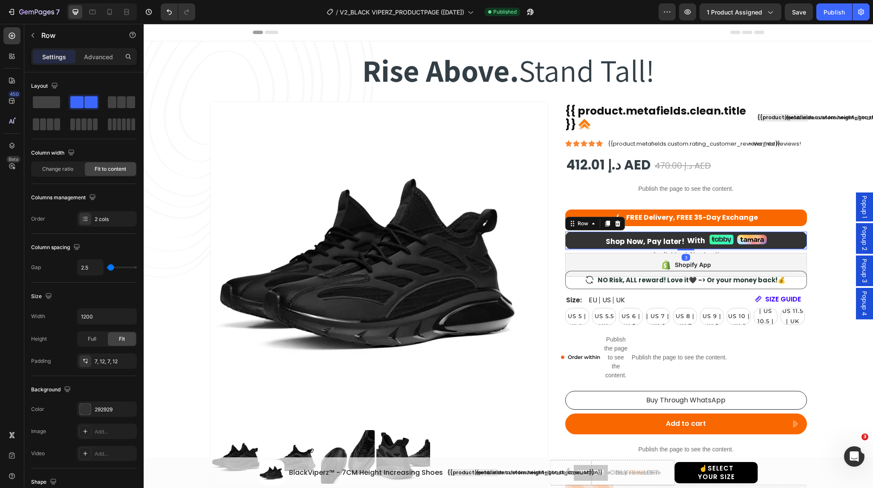
click at [584, 234] on div "Shop Now, Pay later! Heading Split to 4 Payments! Heading Row With Heading Imag…" at bounding box center [686, 240] width 242 height 17
click at [827, 15] on div "Publish" at bounding box center [833, 12] width 21 height 9
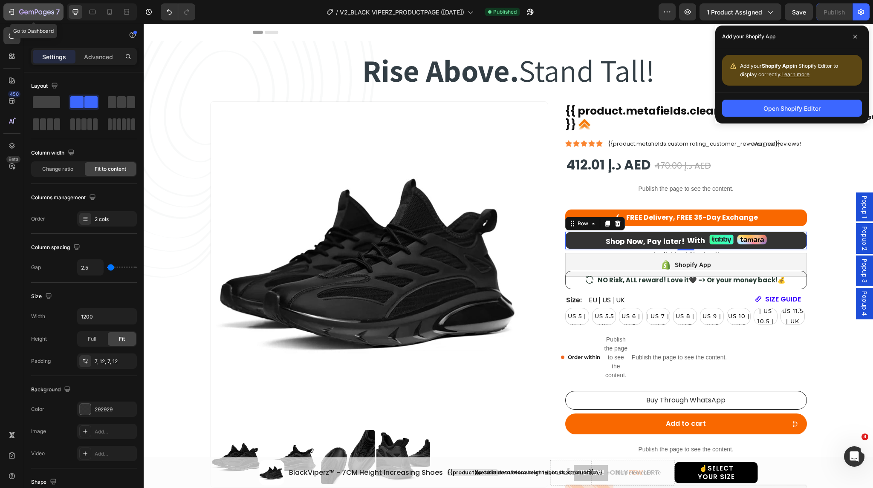
click at [40, 7] on div "7" at bounding box center [39, 12] width 40 height 10
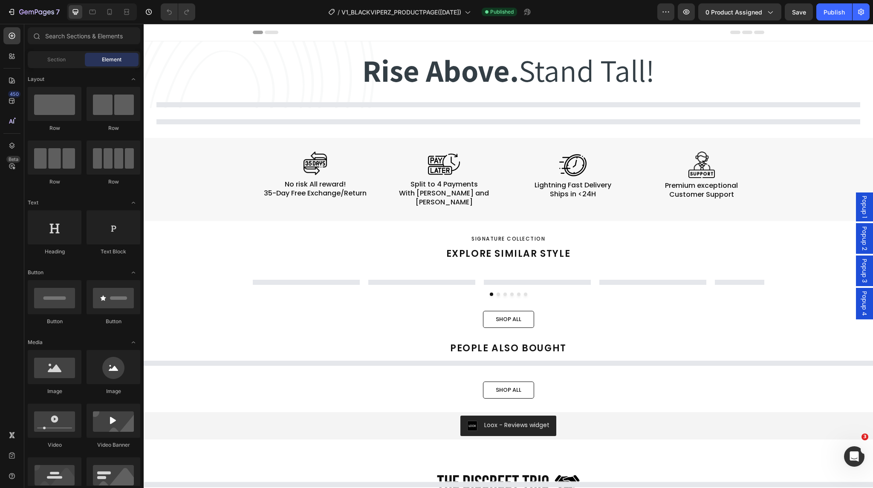
select select "EU 39 | US 6 | UK 5.5"
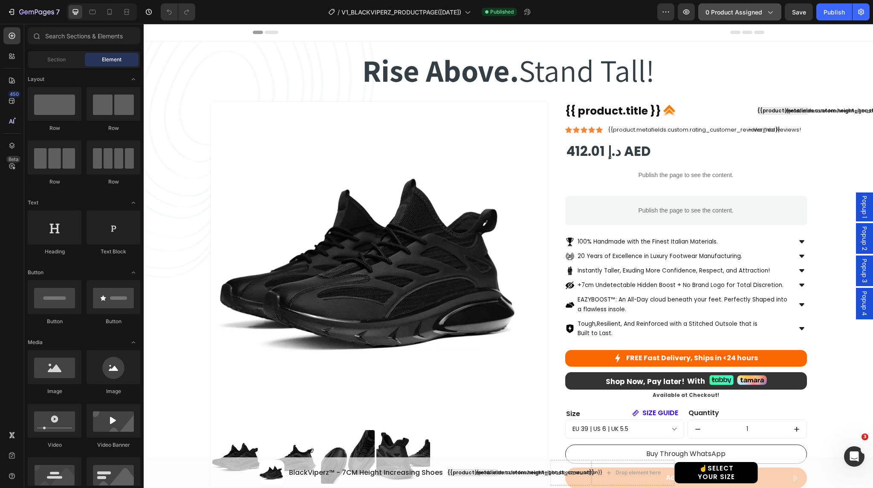
click at [733, 9] on span "0 product assigned" at bounding box center [733, 12] width 57 height 9
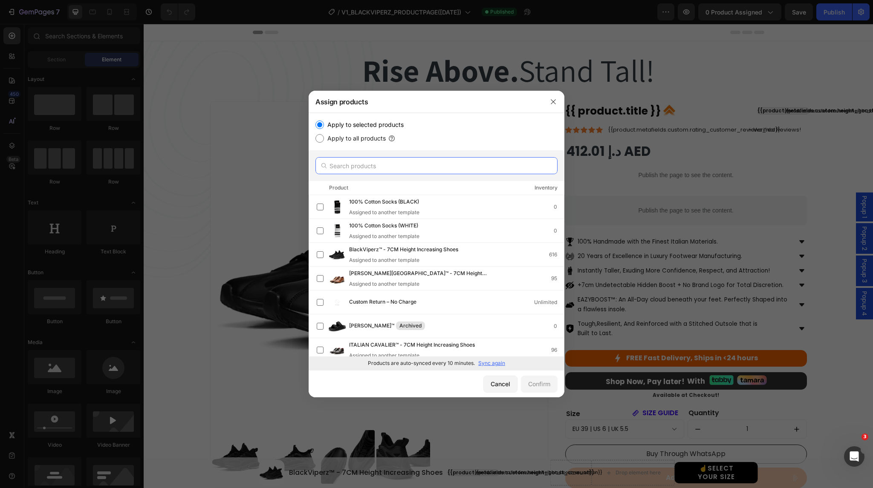
click at [356, 170] on input "text" at bounding box center [436, 165] width 242 height 17
click at [364, 248] on span "BlackViperz™ - 7CM Height Increasing Shoes" at bounding box center [403, 249] width 109 height 9
click at [543, 382] on div "Confirm" at bounding box center [539, 384] width 22 height 9
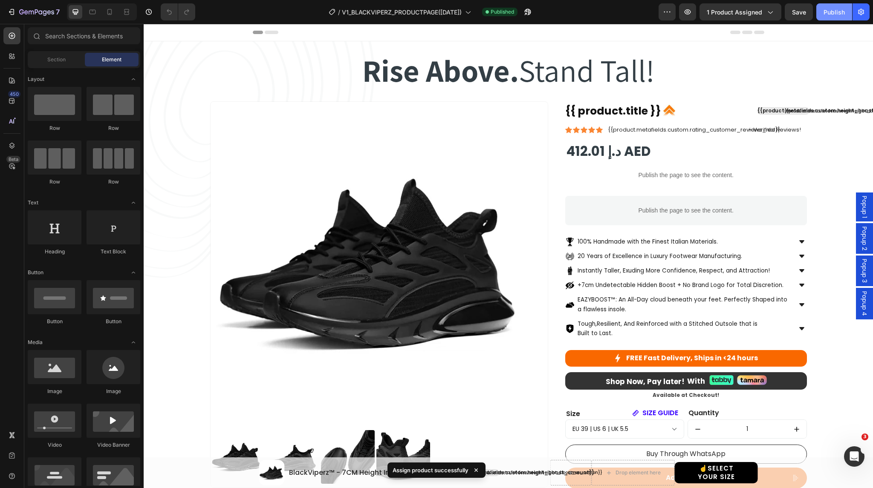
click at [829, 16] on div "Publish" at bounding box center [833, 12] width 21 height 9
click at [534, 17] on button "button" at bounding box center [527, 11] width 17 height 17
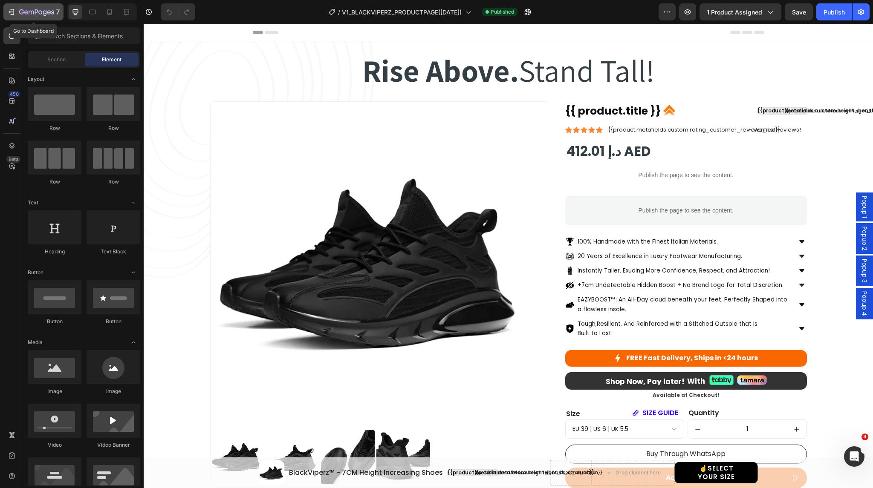
click at [42, 9] on icon "button" at bounding box center [36, 12] width 35 height 7
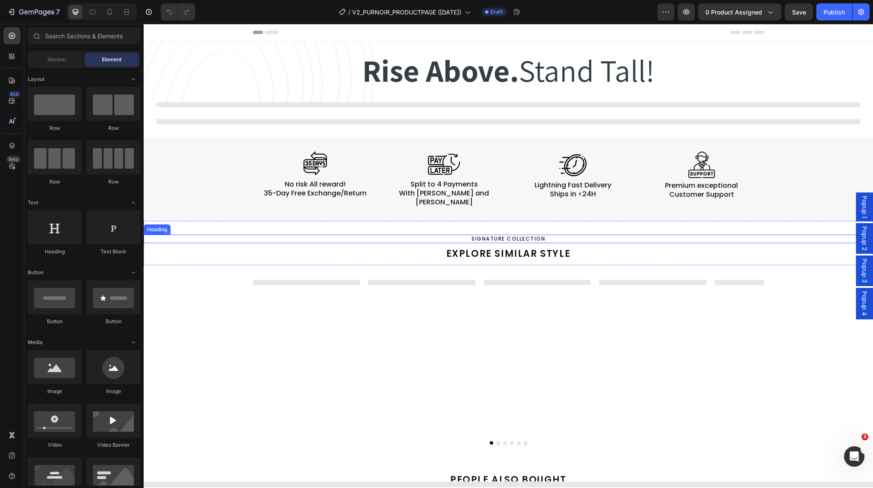
select select "EU 39 | US 6 | UK 5.5"
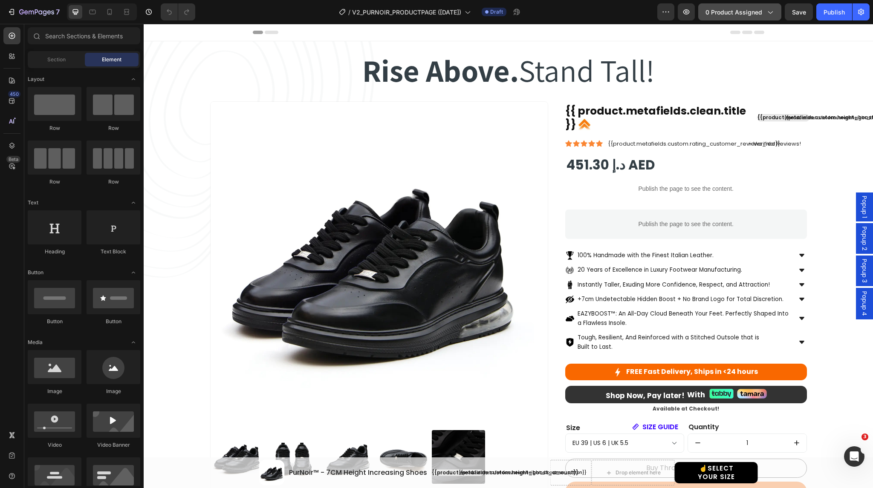
click at [740, 14] on span "0 product assigned" at bounding box center [733, 12] width 57 height 9
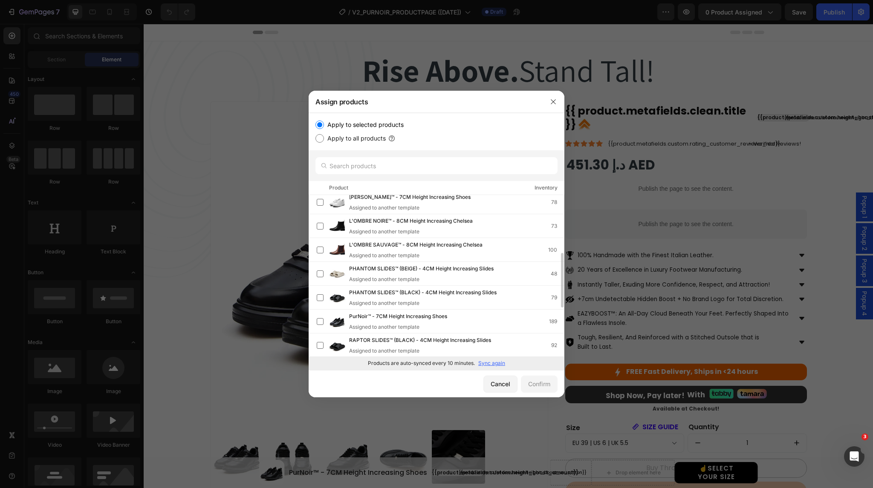
scroll to position [178, 0]
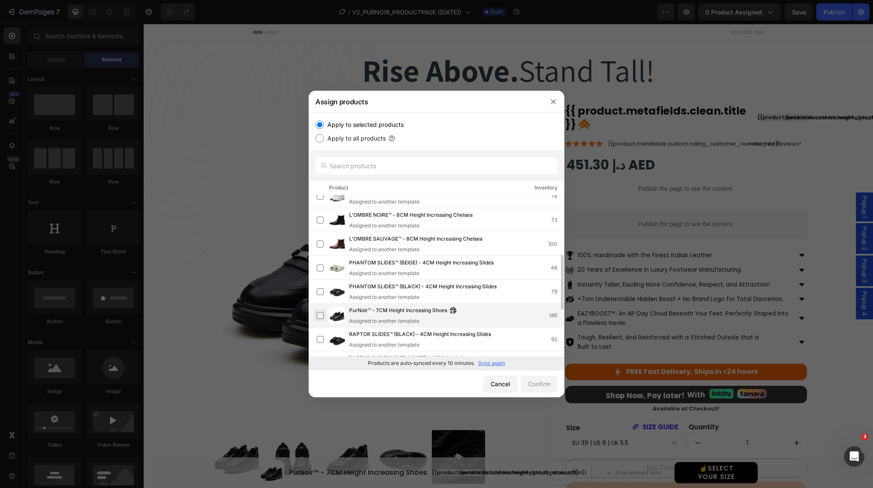
click at [317, 312] on label at bounding box center [320, 315] width 7 height 7
click at [543, 384] on div "Confirm" at bounding box center [539, 384] width 22 height 9
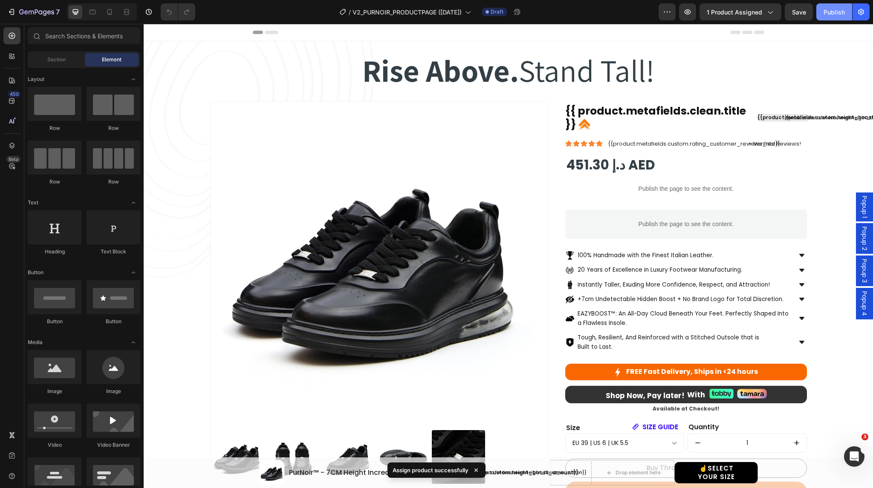
click at [829, 14] on div "Publish" at bounding box center [833, 12] width 21 height 9
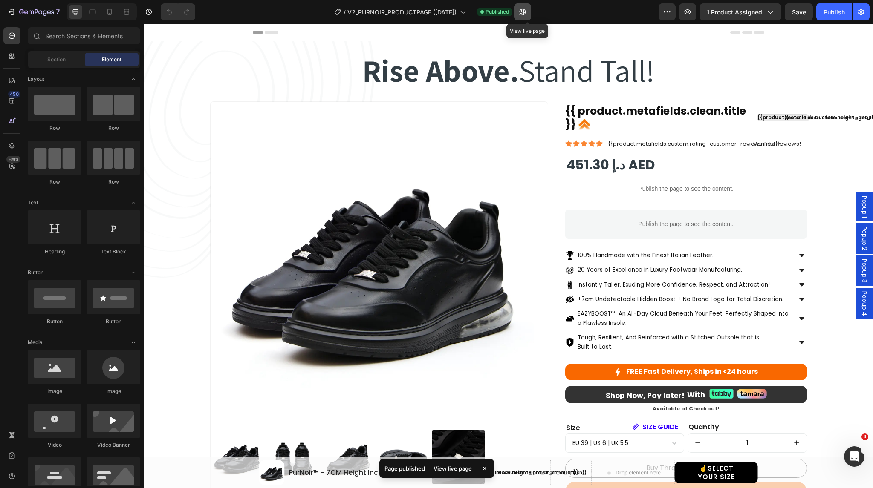
click at [521, 13] on icon "button" at bounding box center [520, 14] width 2 height 2
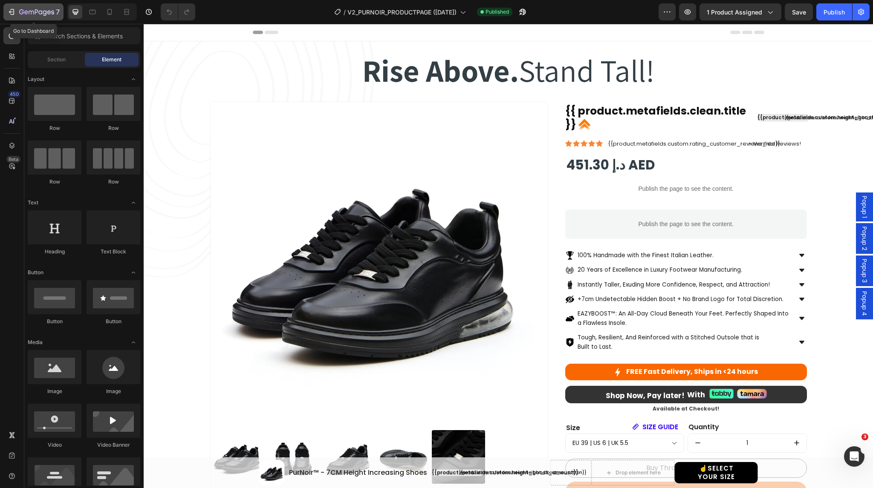
click at [42, 14] on icon "button" at bounding box center [36, 12] width 35 height 7
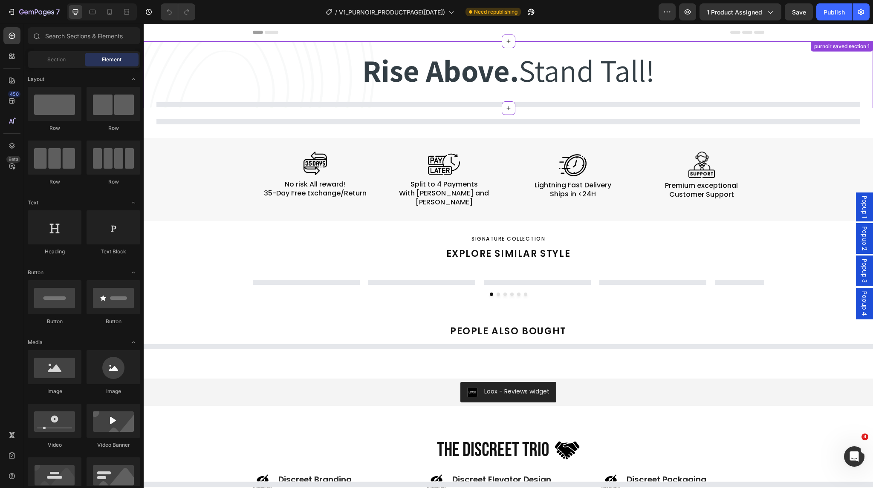
select select "EU 39 | US 6 | UK 5.5"
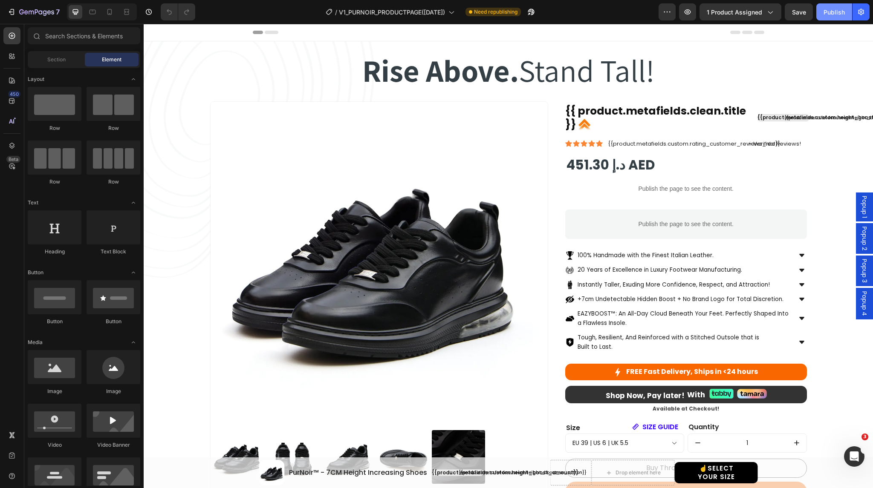
click at [828, 12] on div "Publish" at bounding box center [833, 12] width 21 height 9
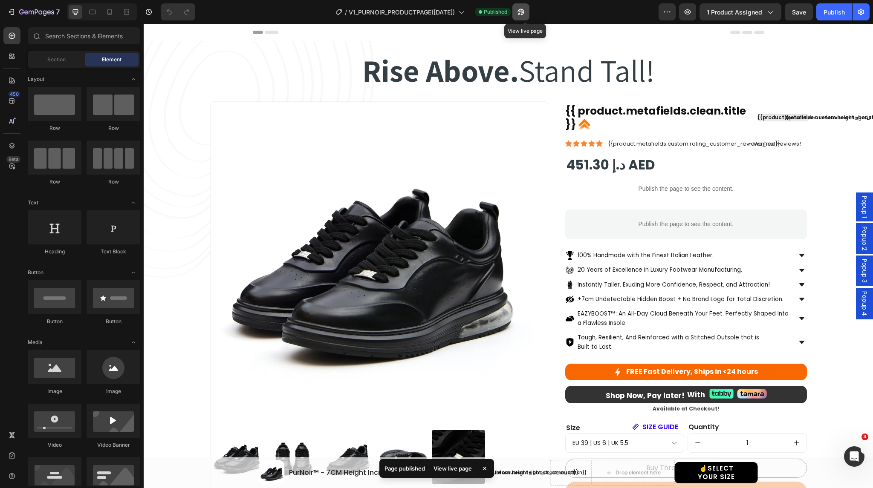
click at [521, 16] on icon "button" at bounding box center [520, 12] width 9 height 9
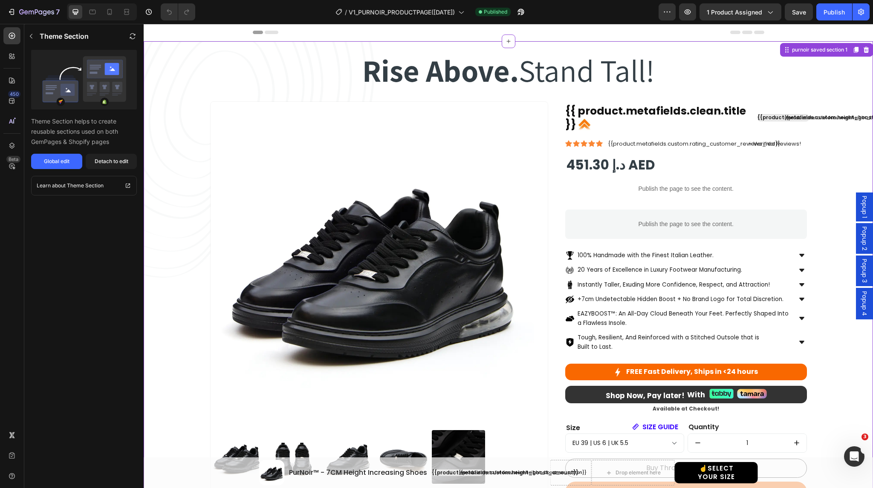
click at [630, 396] on h2 "Shop Now, Pay later!" at bounding box center [629, 395] width 111 height 11
click at [118, 161] on div "Detach to edit" at bounding box center [112, 162] width 34 height 8
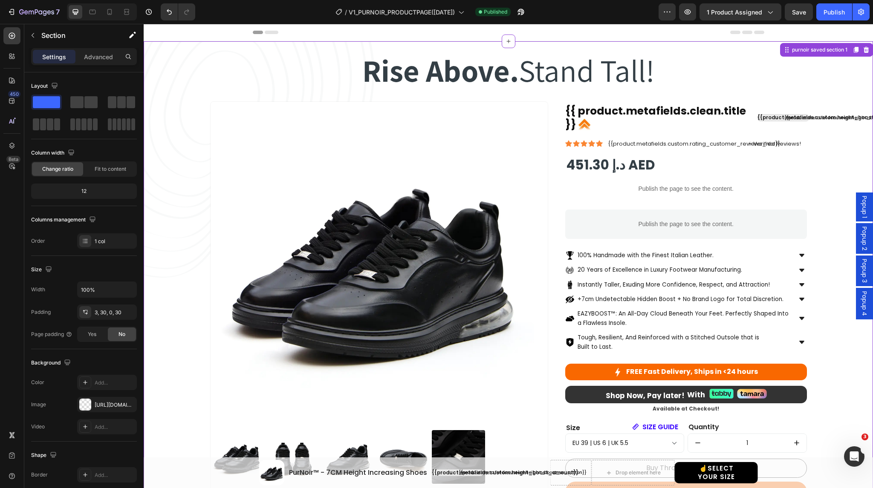
select select "EU 39 | US 6 | UK 5.5"
click at [605, 394] on h2 "Shop Now, Pay later!" at bounding box center [629, 395] width 111 height 11
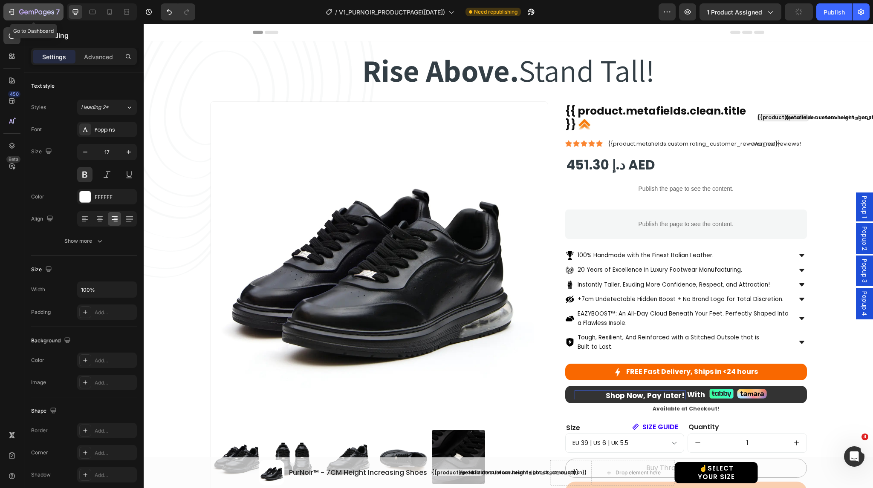
click at [33, 7] on div "7" at bounding box center [39, 12] width 40 height 10
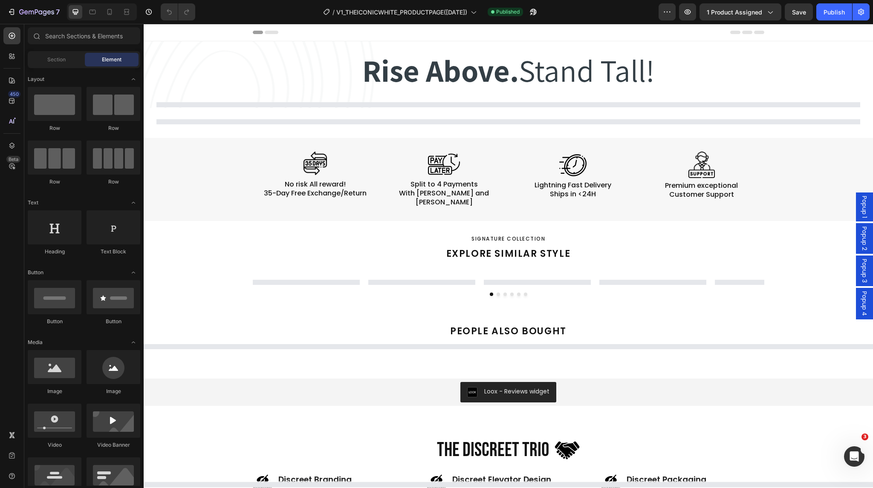
select select "EU 39 | US 6 | UK 5.5"
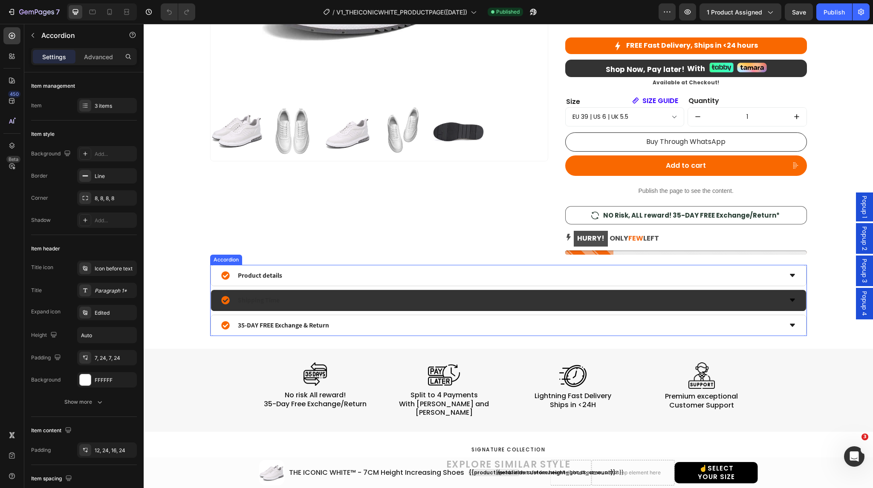
click at [247, 300] on p "Shipping Time" at bounding box center [259, 300] width 42 height 12
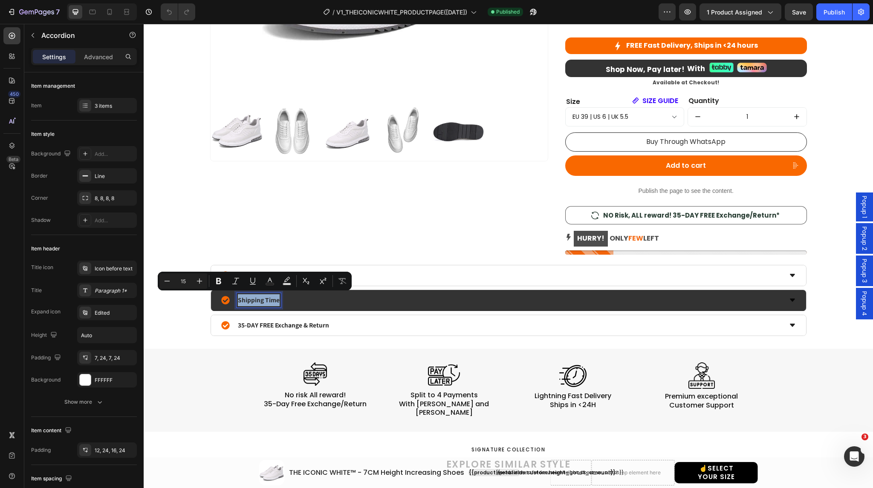
click at [247, 300] on p "Shipping Time" at bounding box center [259, 300] width 42 height 12
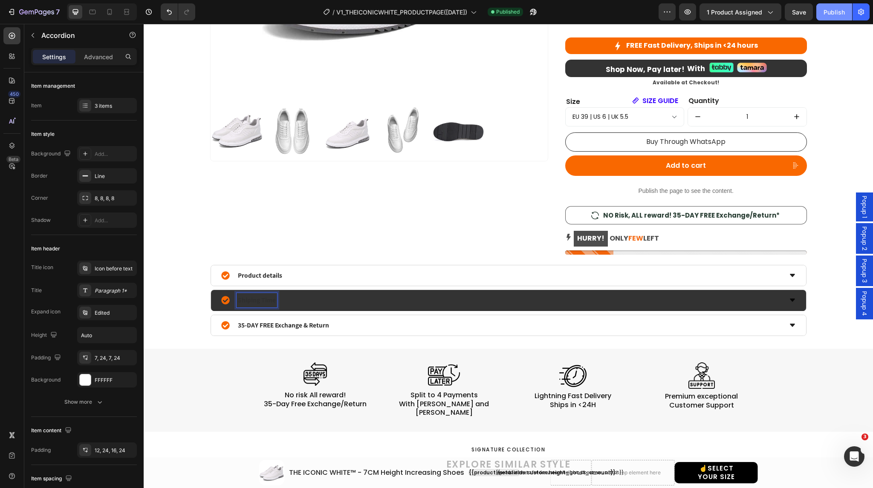
click at [832, 15] on div "Publish" at bounding box center [833, 12] width 21 height 9
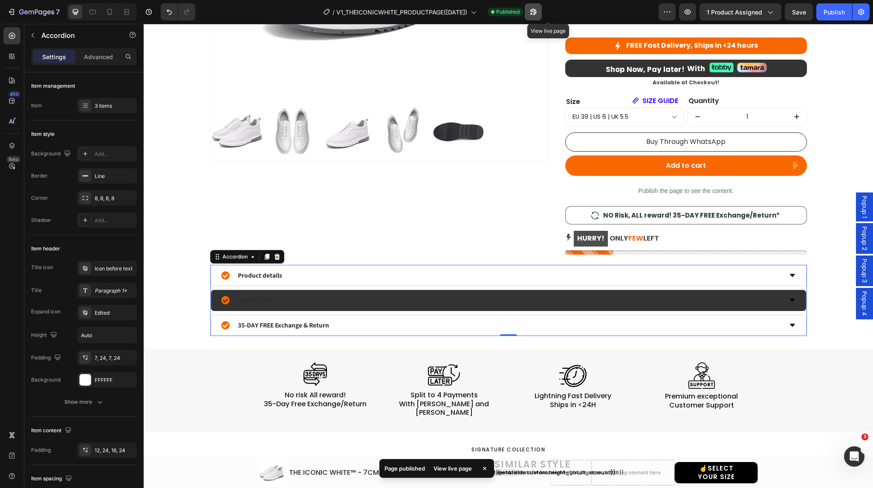
click at [537, 12] on icon "button" at bounding box center [533, 12] width 9 height 9
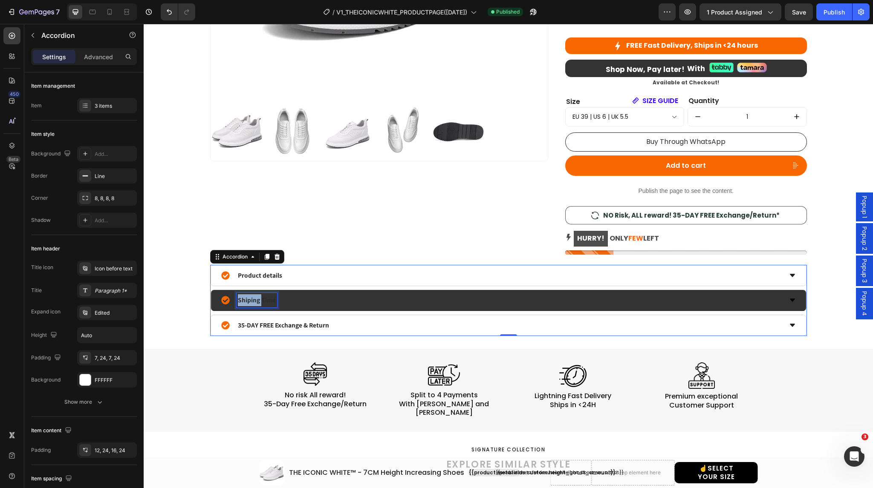
click at [247, 301] on p "Shiping Time" at bounding box center [257, 300] width 38 height 12
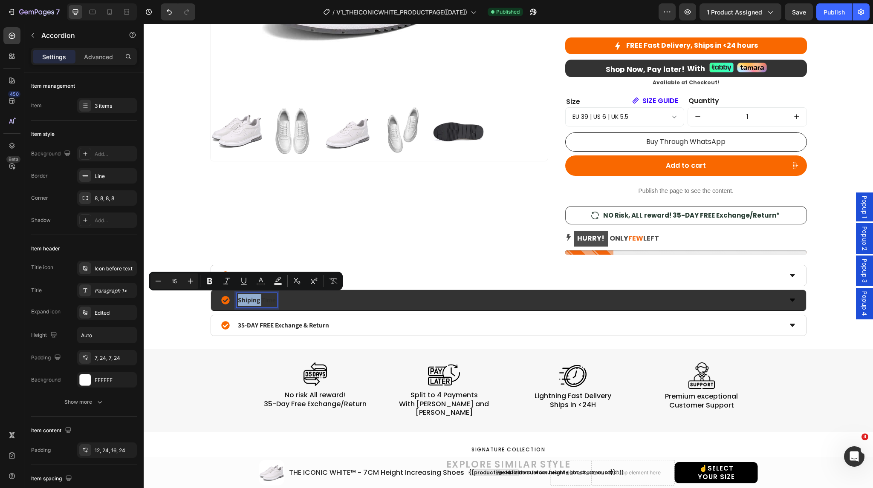
click at [245, 298] on p "Shiping Time" at bounding box center [257, 300] width 38 height 12
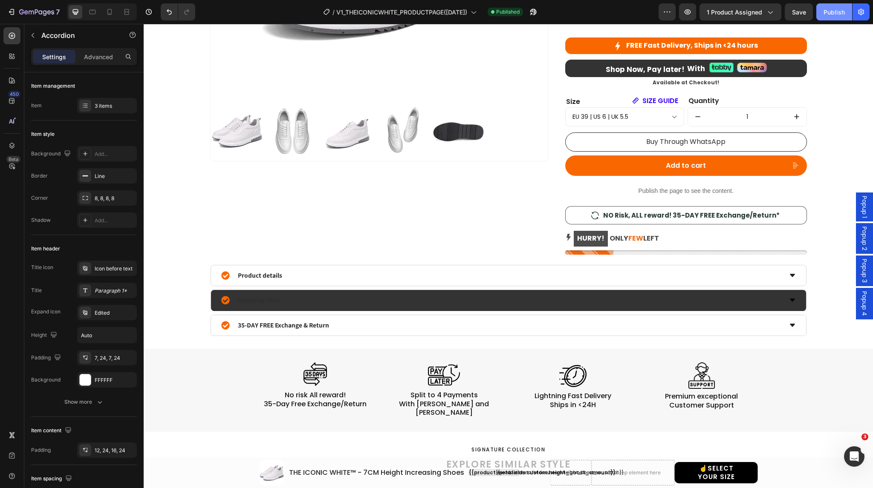
click at [828, 11] on div "Publish" at bounding box center [833, 12] width 21 height 9
click at [590, 68] on h2 "Shop Now, Pay later!" at bounding box center [629, 69] width 111 height 11
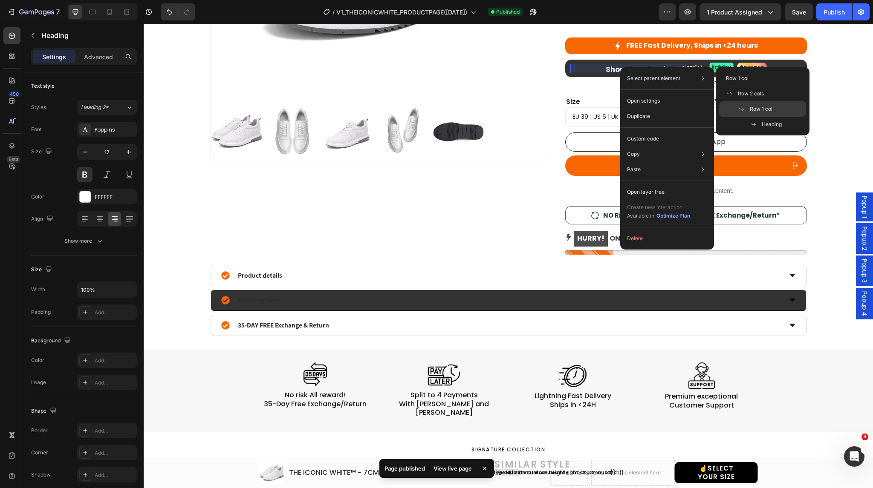
click at [759, 112] on span "Row 1 col" at bounding box center [760, 109] width 23 height 8
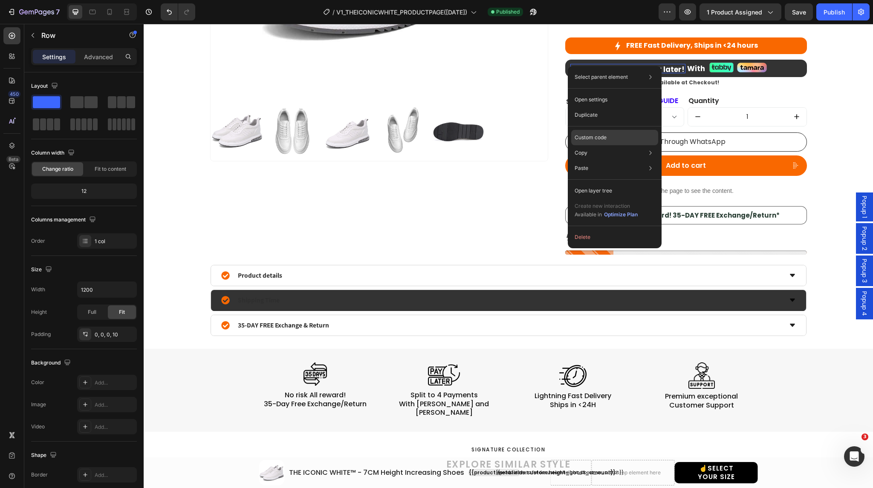
click at [608, 161] on div "Custom code" at bounding box center [614, 168] width 87 height 15
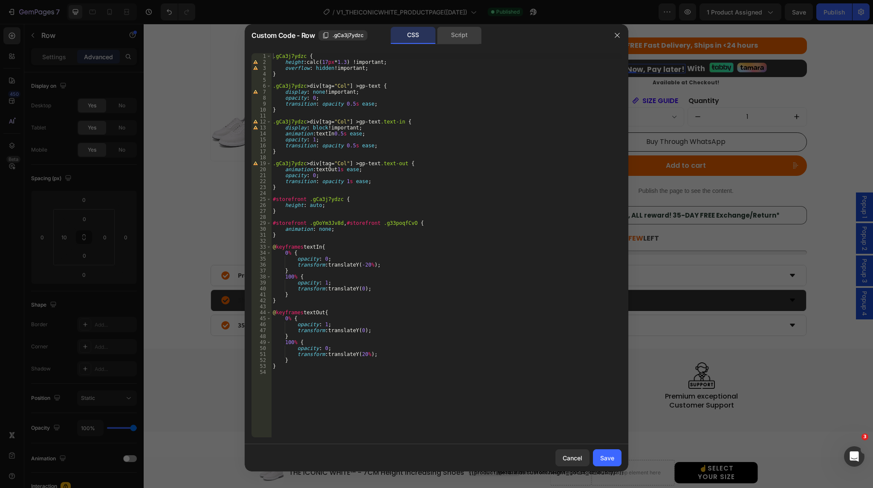
click at [454, 37] on div "Script" at bounding box center [459, 35] width 45 height 17
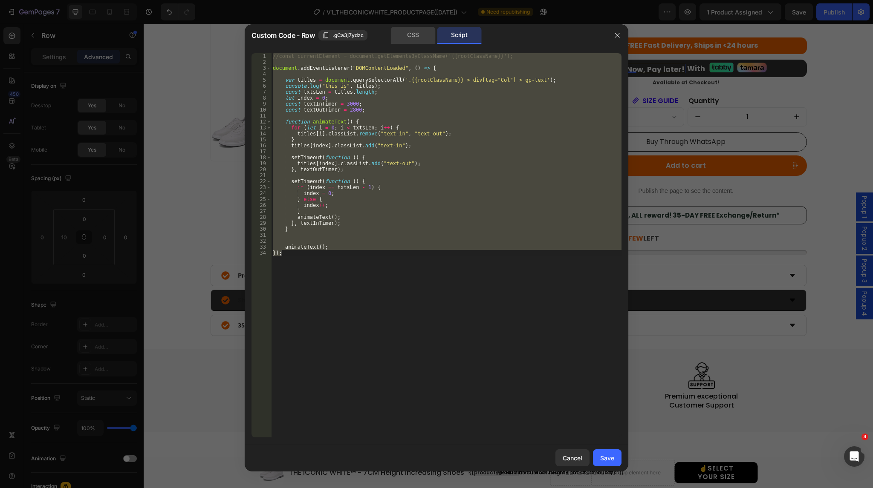
click at [418, 33] on div "CSS" at bounding box center [413, 35] width 45 height 17
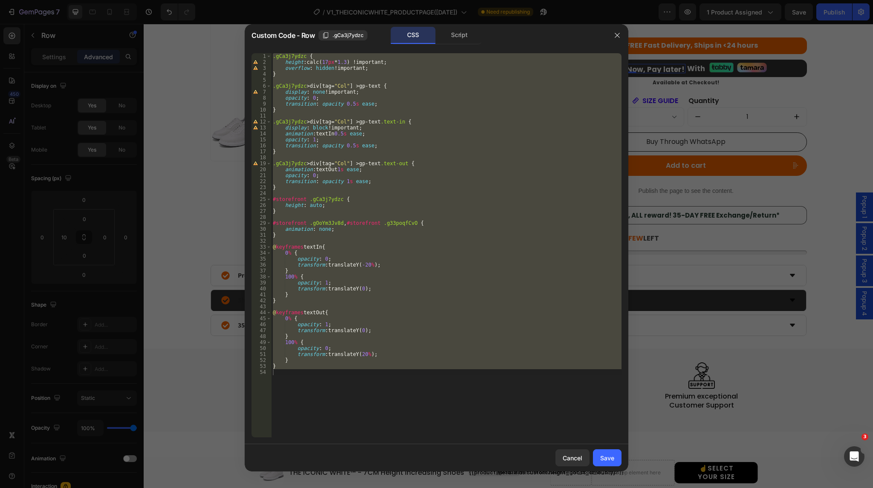
type textarea "}"
click at [468, 394] on div ".gCa3j7ydzc { height : calc( 17 px * 1.3 ) !important ; overflow : hidden !impo…" at bounding box center [446, 245] width 350 height 384
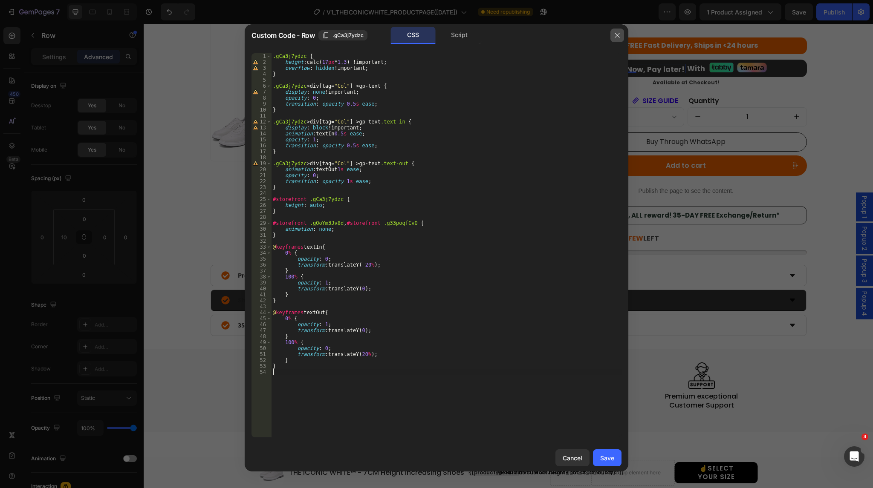
click at [619, 35] on icon "button" at bounding box center [616, 35] width 7 height 7
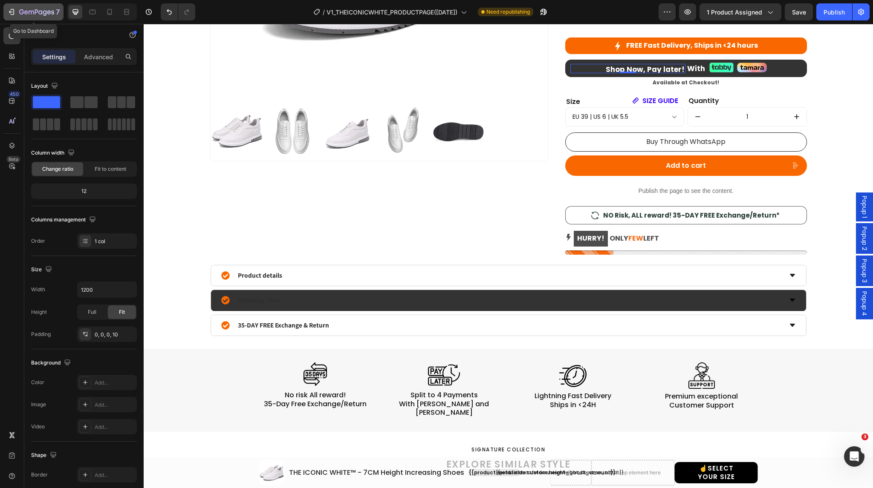
click at [34, 9] on icon "button" at bounding box center [36, 12] width 35 height 7
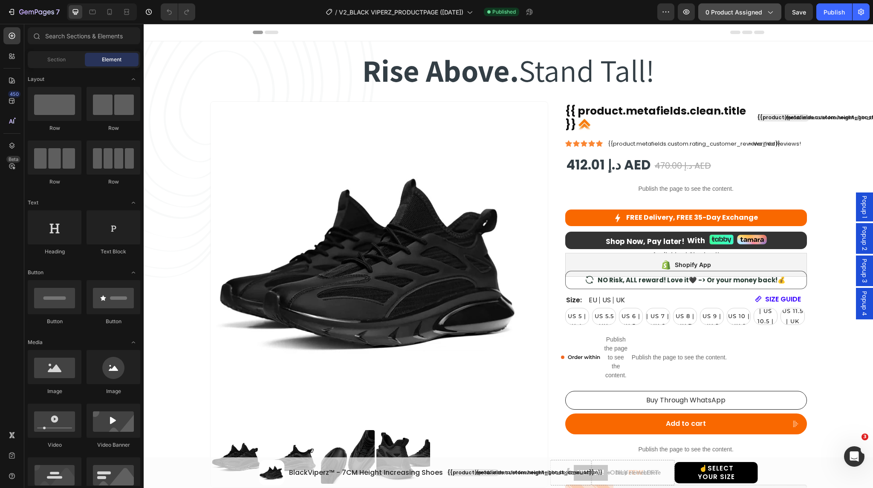
click at [758, 16] on span "0 product assigned" at bounding box center [733, 12] width 57 height 9
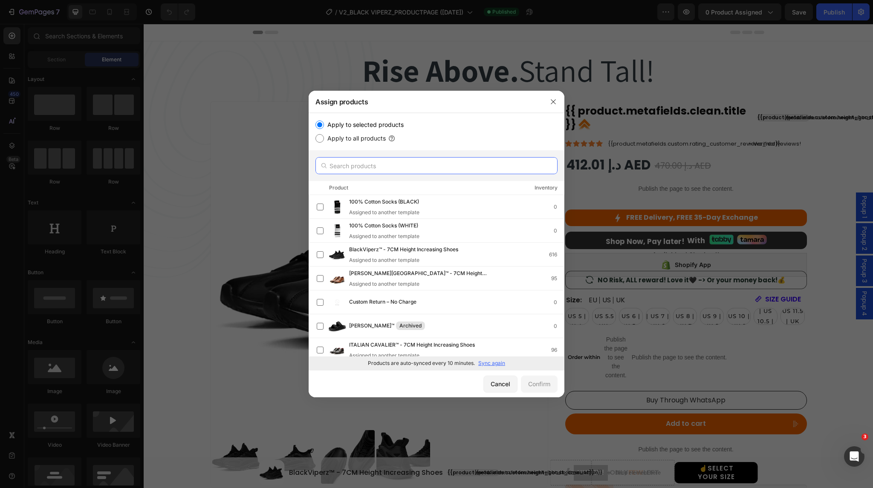
click at [368, 169] on input "text" at bounding box center [436, 165] width 242 height 17
click at [368, 169] on input "bl" at bounding box center [436, 165] width 242 height 17
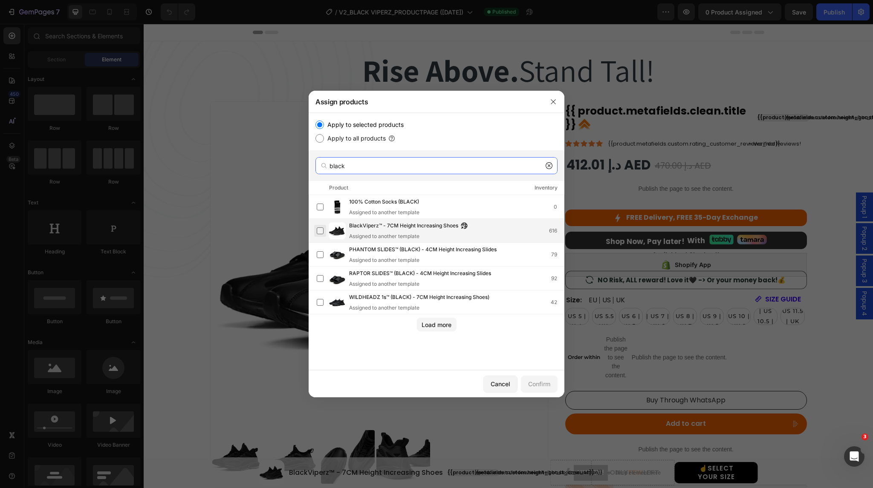
type input "black"
click at [320, 231] on label at bounding box center [320, 231] width 7 height 7
click at [535, 384] on div "Confirm" at bounding box center [539, 384] width 22 height 9
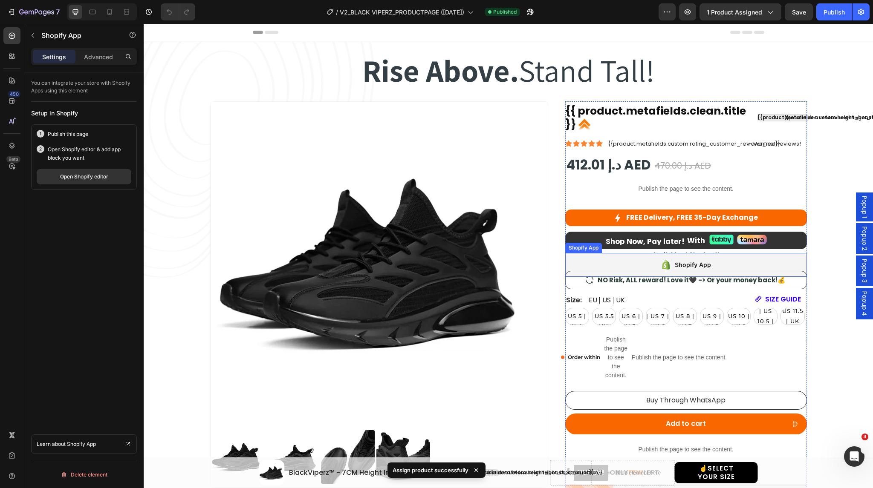
click at [649, 266] on div "Shopify App" at bounding box center [686, 265] width 242 height 24
click at [84, 173] on div "Open Shopify editor" at bounding box center [84, 177] width 48 height 8
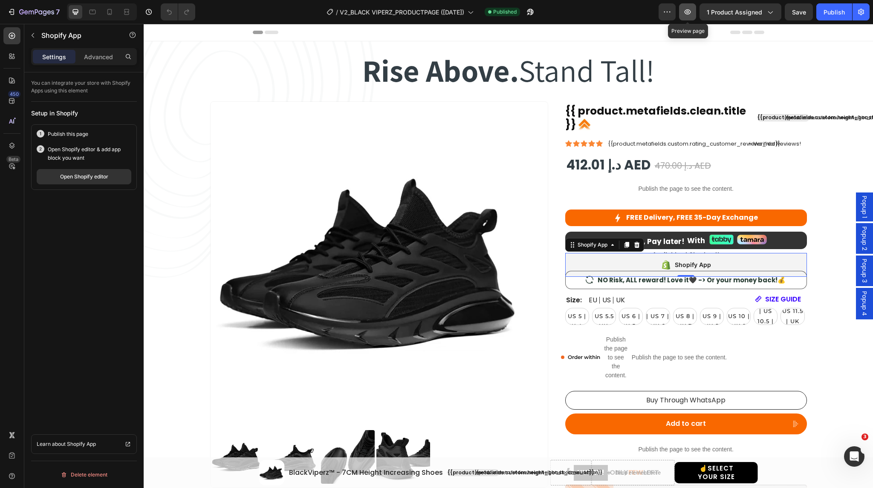
click at [688, 13] on icon "button" at bounding box center [687, 12] width 9 height 9
click at [539, 12] on button "button" at bounding box center [529, 11] width 17 height 17
click at [853, 460] on icon "Open Intercom Messenger" at bounding box center [853, 456] width 14 height 14
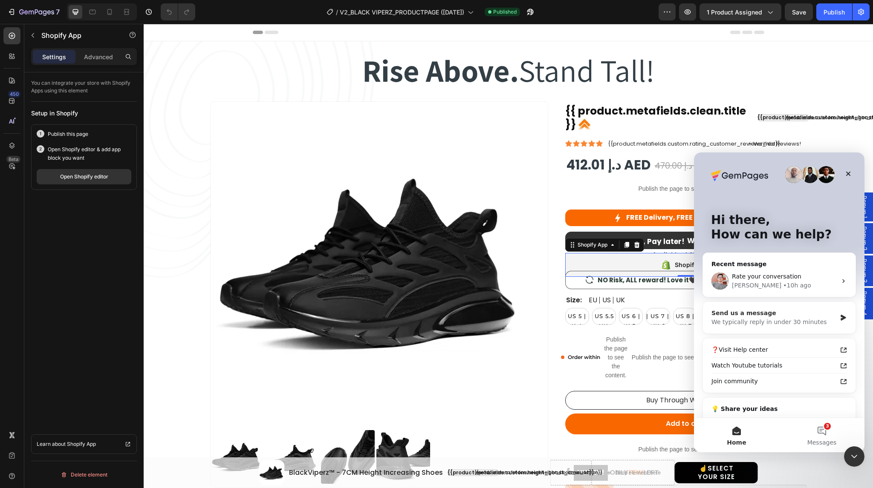
click at [763, 312] on div "Send us a message" at bounding box center [773, 313] width 125 height 9
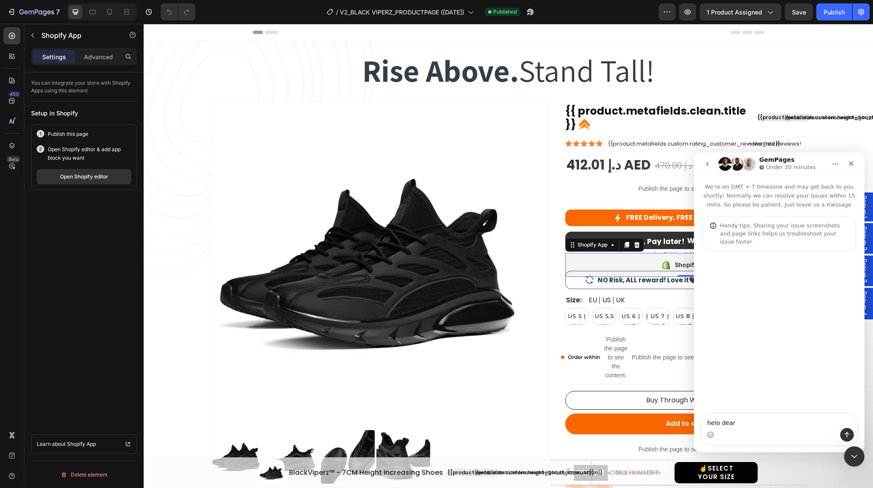
type textarea "helo dear"
click at [742, 435] on div "Intercom messenger" at bounding box center [779, 435] width 156 height 14
click at [739, 434] on icon "Upload attachment" at bounding box center [737, 434] width 6 height 5
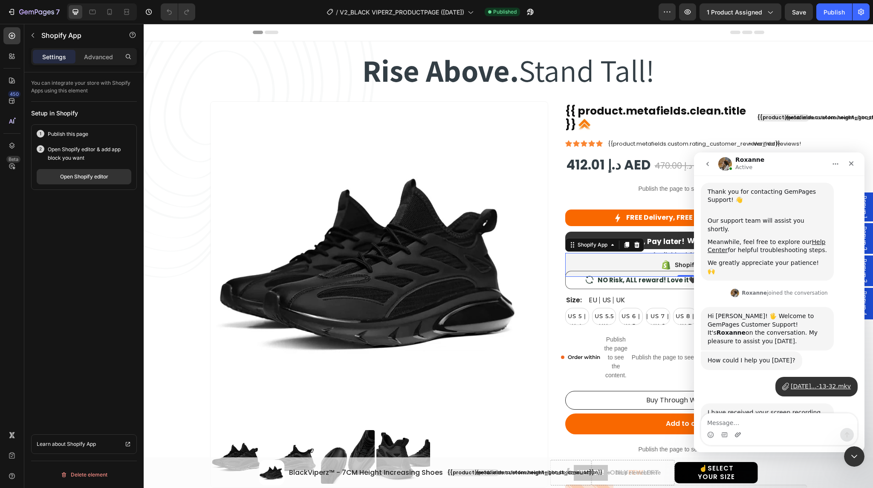
scroll to position [114, 0]
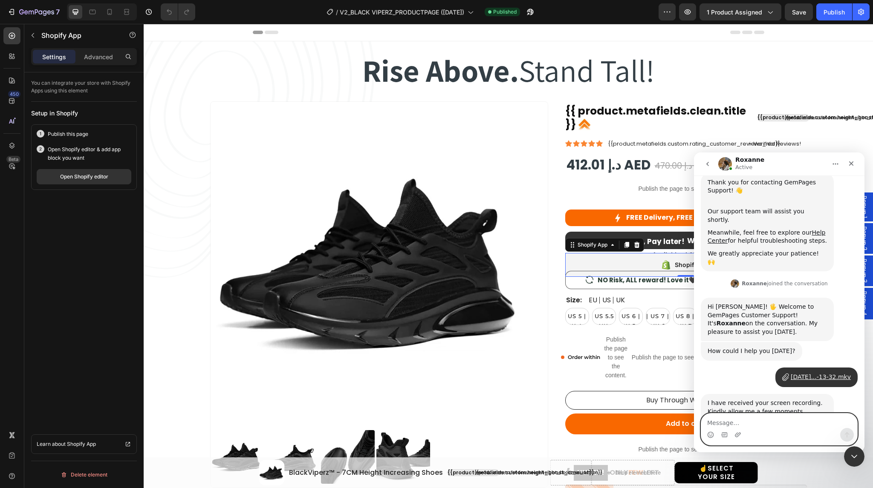
click at [788, 423] on textarea "Message…" at bounding box center [779, 421] width 156 height 14
type textarea "d"
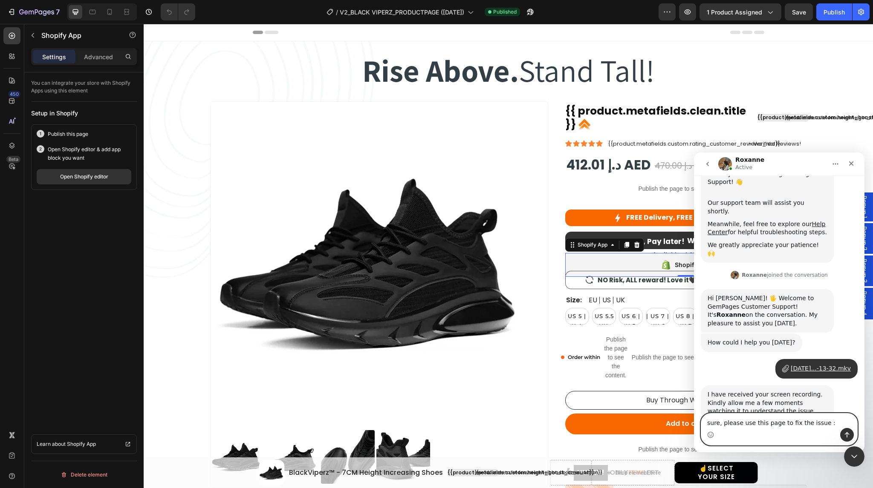
paste textarea "[URL][DOMAIN_NAME][DOMAIN_NAME]"
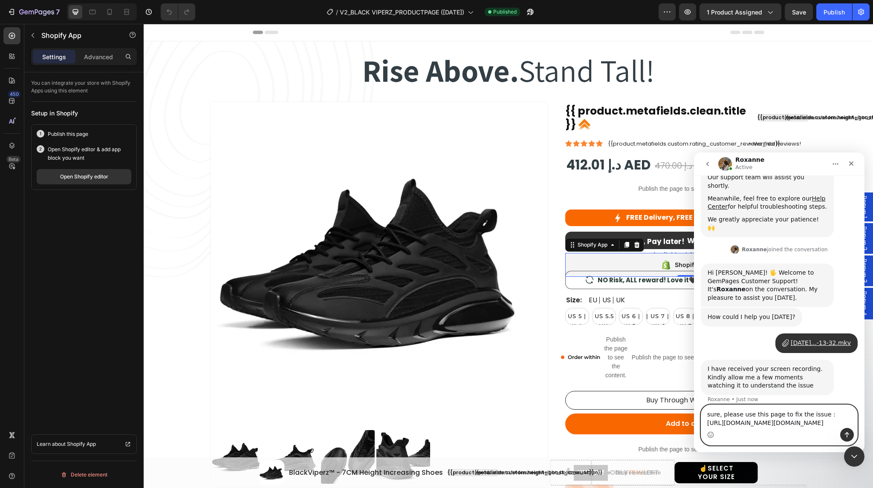
click at [761, 405] on textarea "sure, please use this page to fix the issue : https://builder.gempages.net/edit…" at bounding box center [779, 416] width 156 height 23
click at [749, 397] on textarea "sure, please use this gempages page to fix the issue : https://builder.gempages…" at bounding box center [779, 413] width 156 height 32
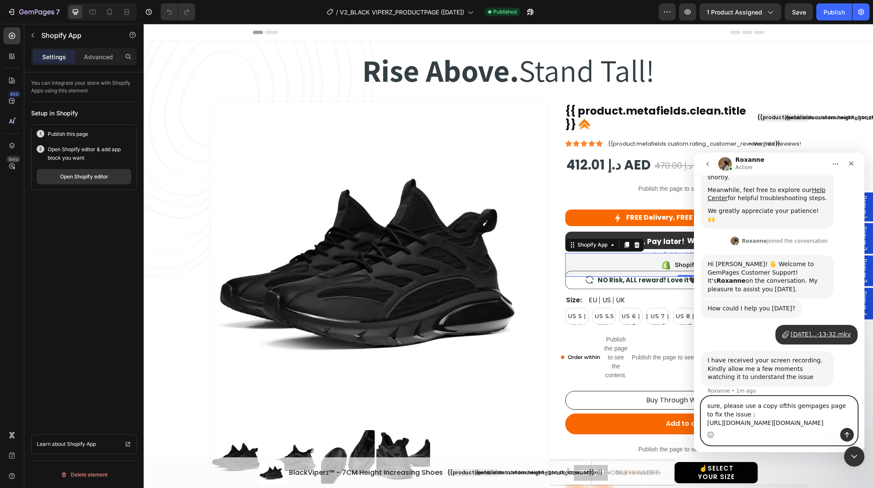
type textarea "sure, please use a copy of this gempages page to fix the issue : https://builde…"
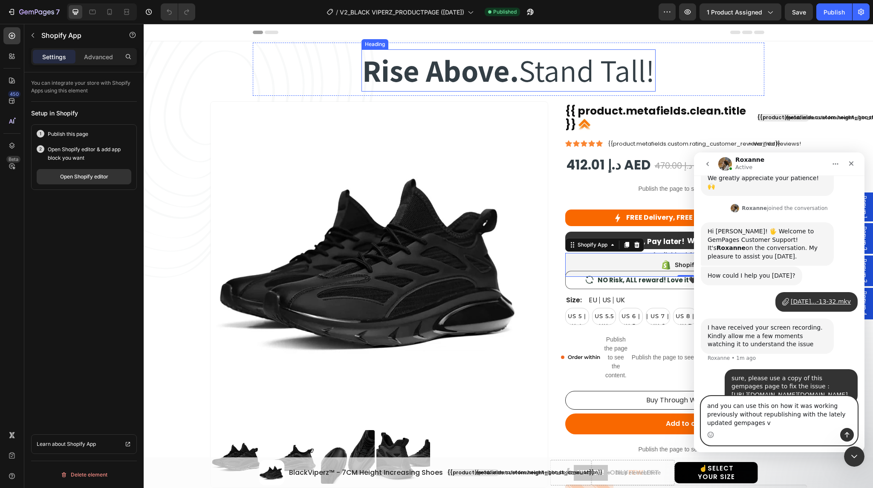
scroll to position [198, 0]
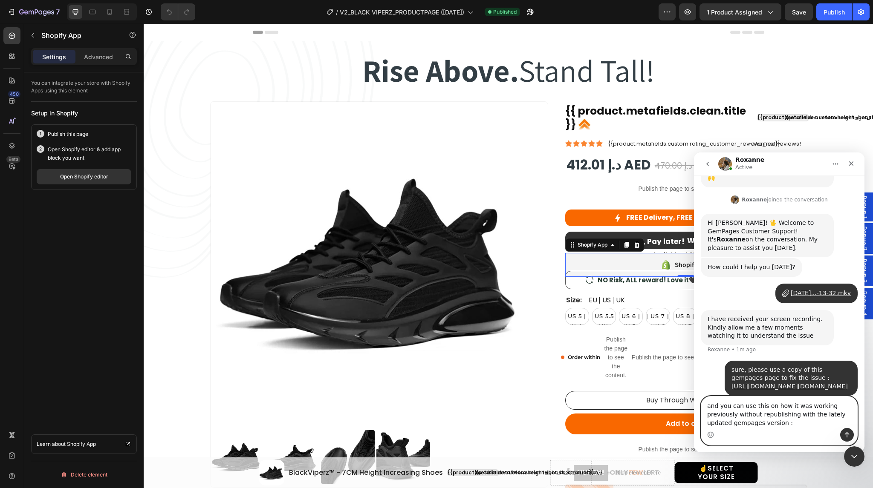
paste textarea "[URL][DOMAIN_NAME]"
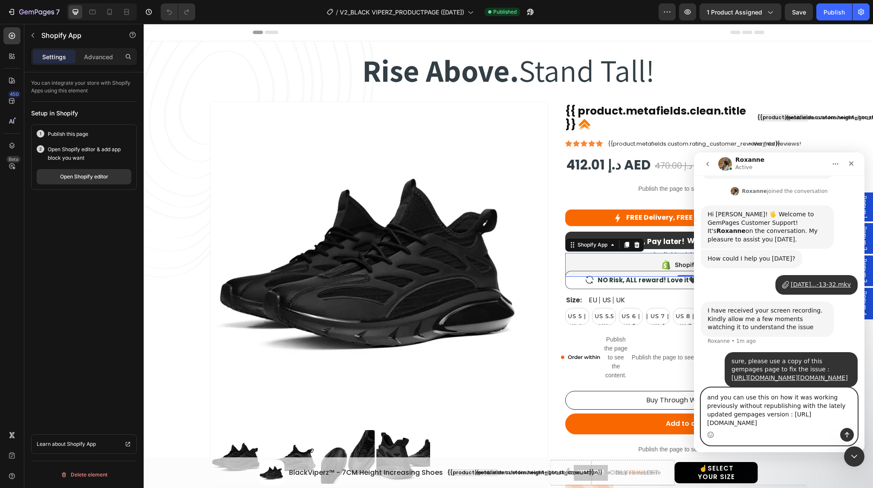
click at [726, 415] on textarea "and you can use this on how it was working previously without republishing with…" at bounding box center [779, 408] width 156 height 40
type textarea "and you can use this on how it was working previously without republishing with…"
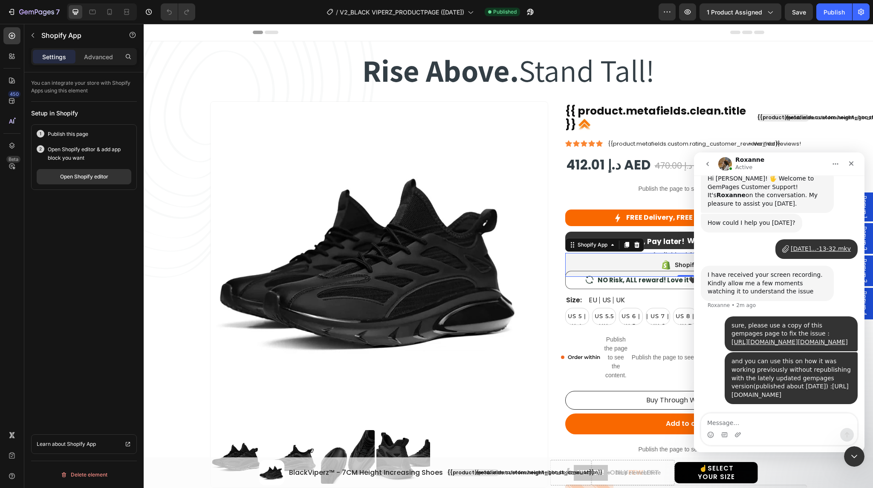
click at [780, 390] on link "[URL][DOMAIN_NAME]" at bounding box center [789, 390] width 117 height 15
click at [861, 15] on icon "button" at bounding box center [860, 12] width 9 height 9
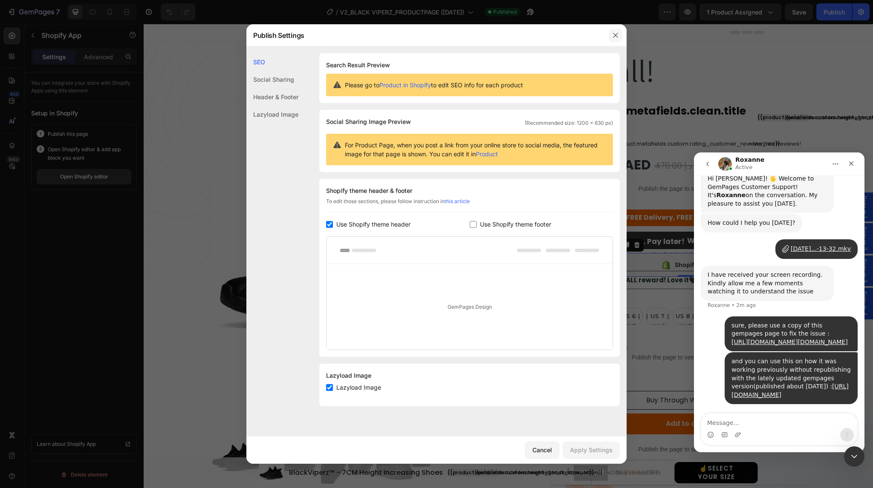
click at [610, 35] on button "button" at bounding box center [615, 36] width 14 height 14
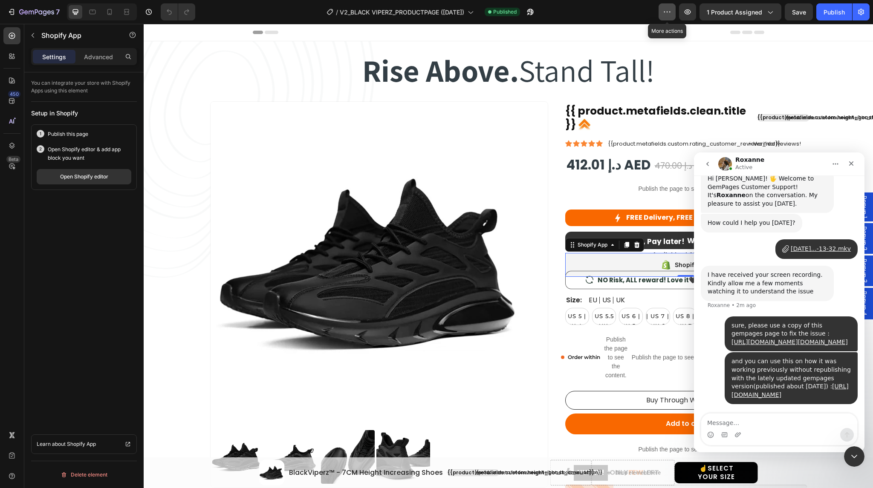
click at [674, 12] on button "button" at bounding box center [666, 11] width 17 height 17
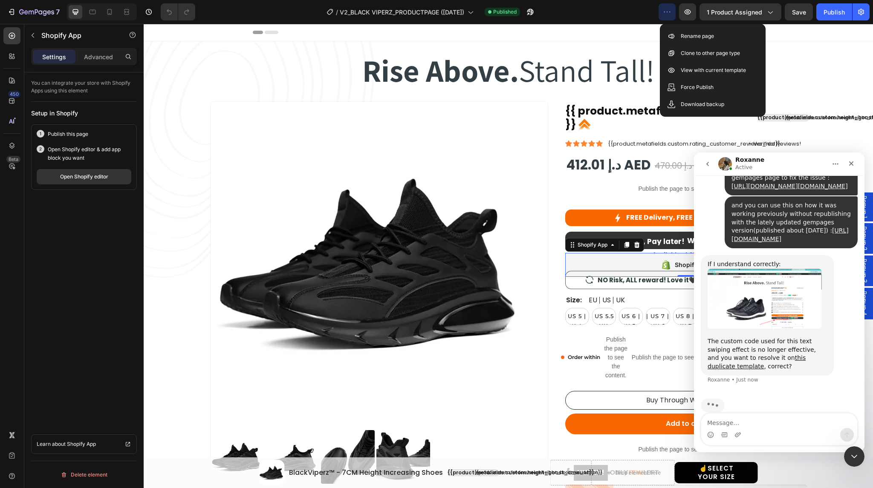
scroll to position [394, 0]
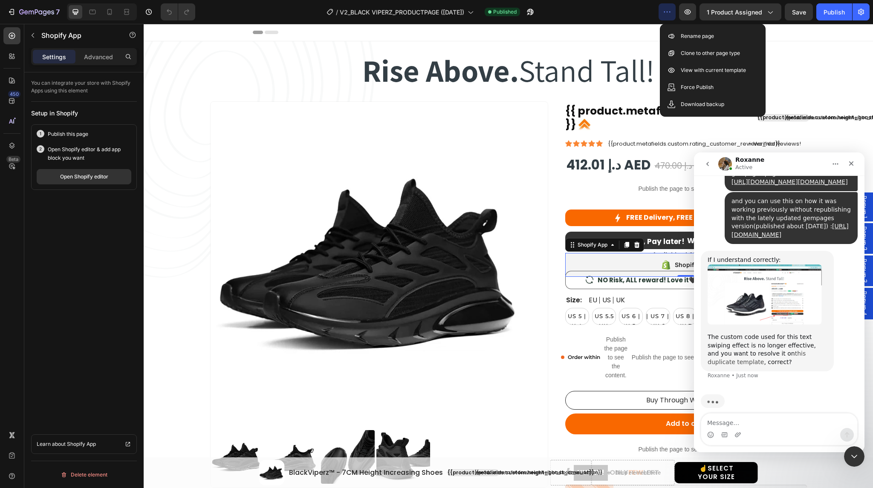
click at [782, 355] on link "this duplicate template" at bounding box center [756, 357] width 98 height 15
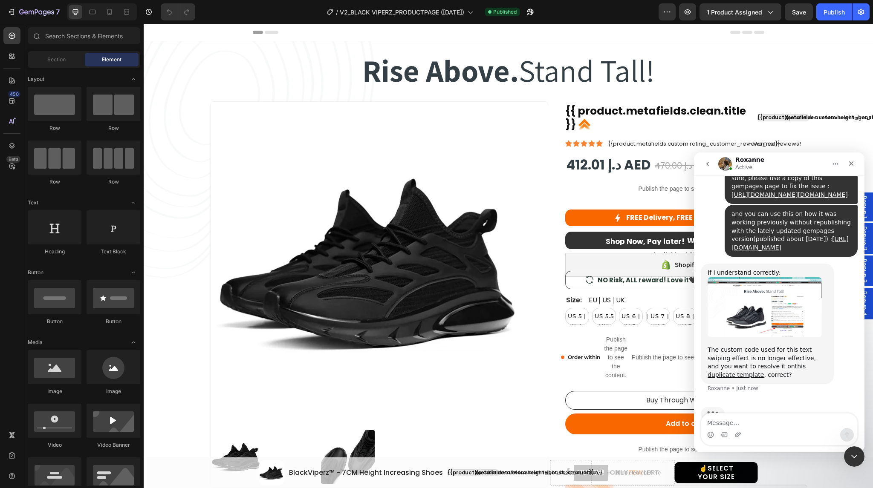
scroll to position [394, 0]
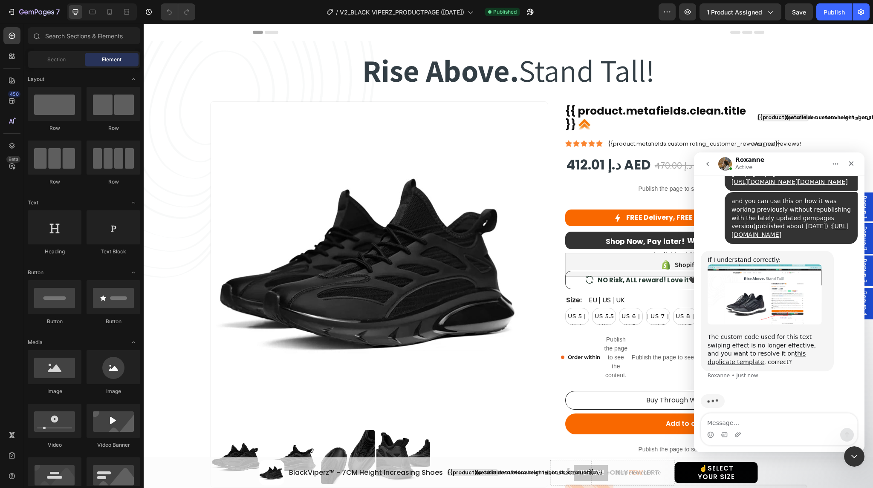
click at [747, 419] on textarea "Message…" at bounding box center [779, 421] width 156 height 14
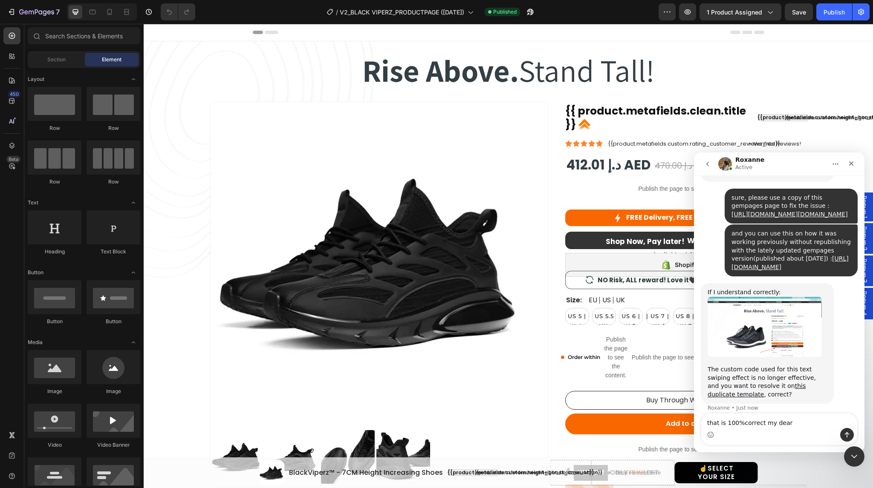
type textarea "that is 100% correct my dear"
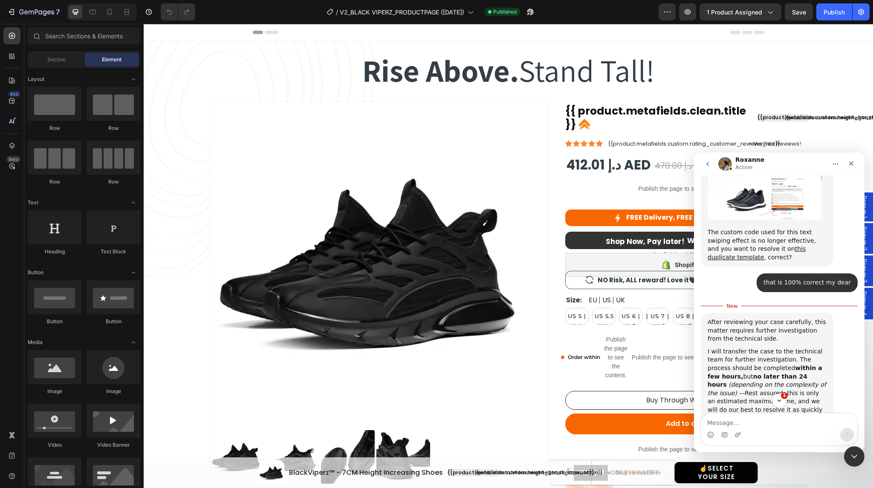
scroll to position [602, 0]
